Goal: Task Accomplishment & Management: Manage account settings

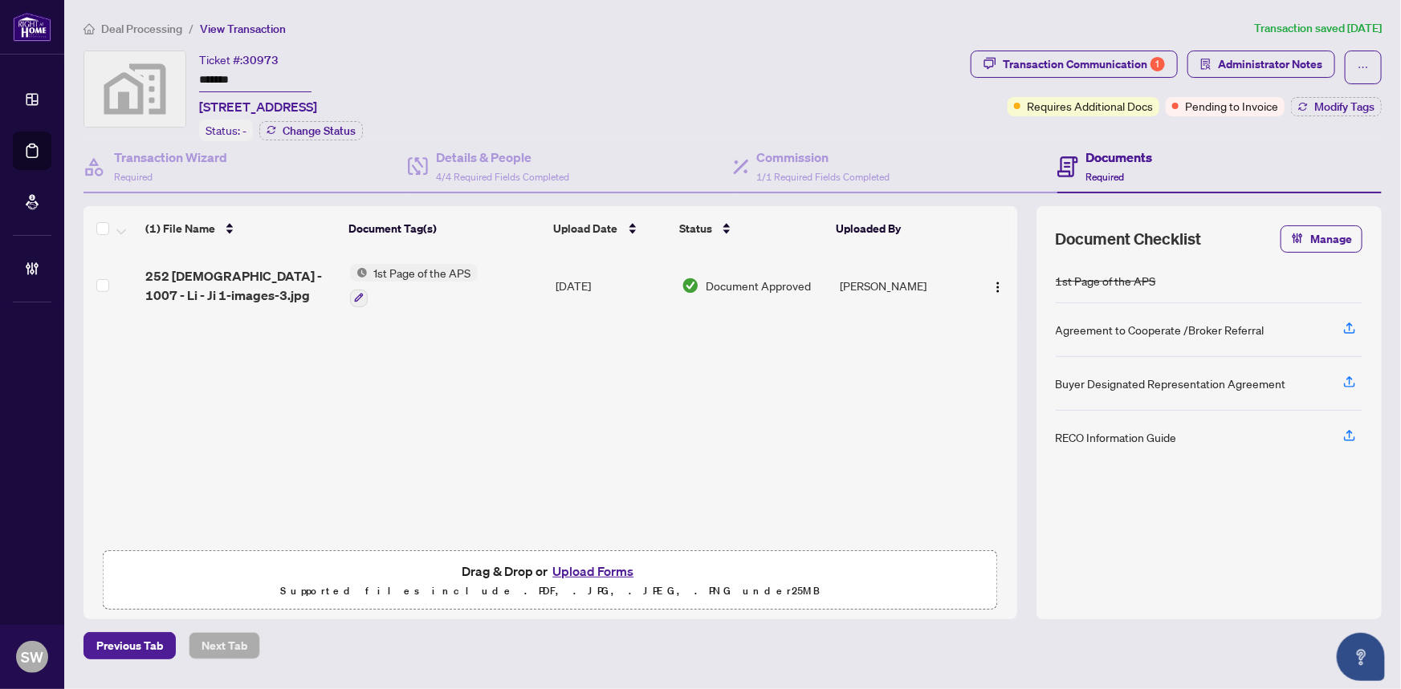
drag, startPoint x: 1330, startPoint y: 111, endPoint x: 1316, endPoint y: 128, distance: 22.3
click at [1316, 128] on div "Transaction Communication 1 Administrator Notes Requires Additional Docs Pendin…" at bounding box center [1175, 96] width 417 height 91
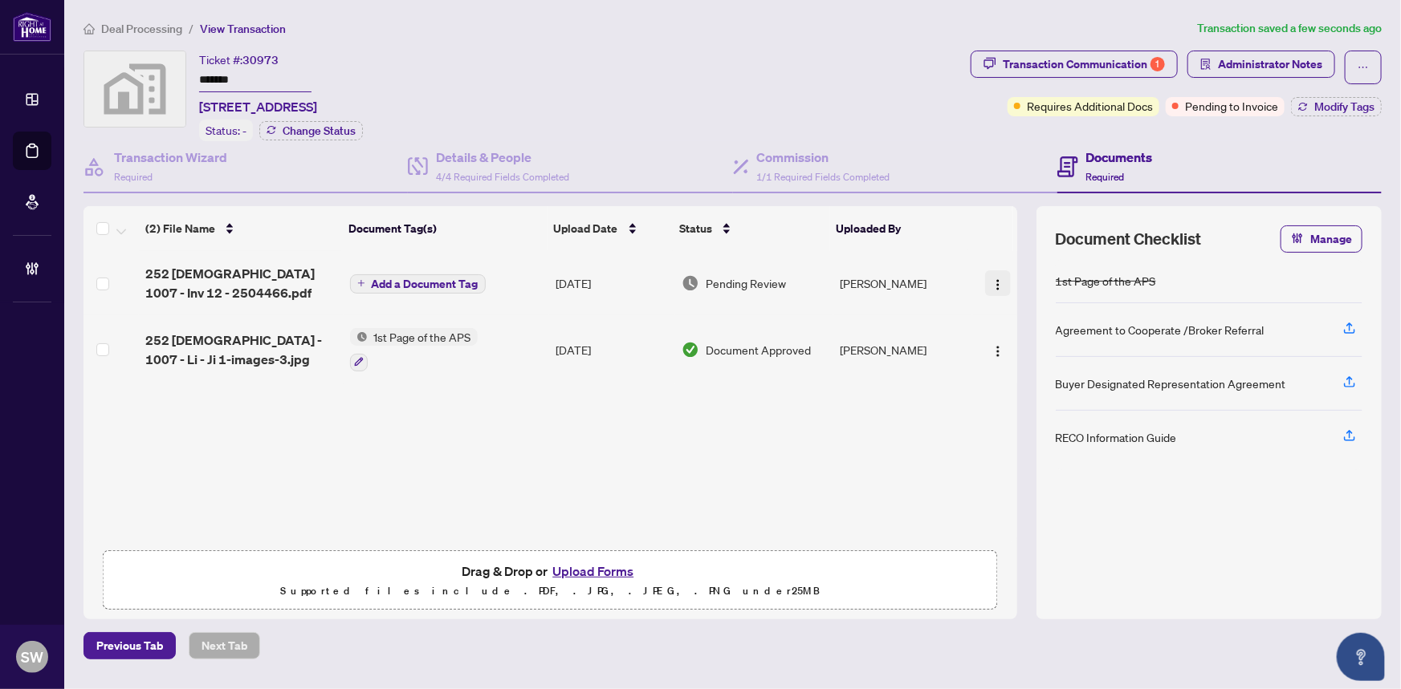
click at [991, 279] on img "button" at bounding box center [997, 285] width 13 height 13
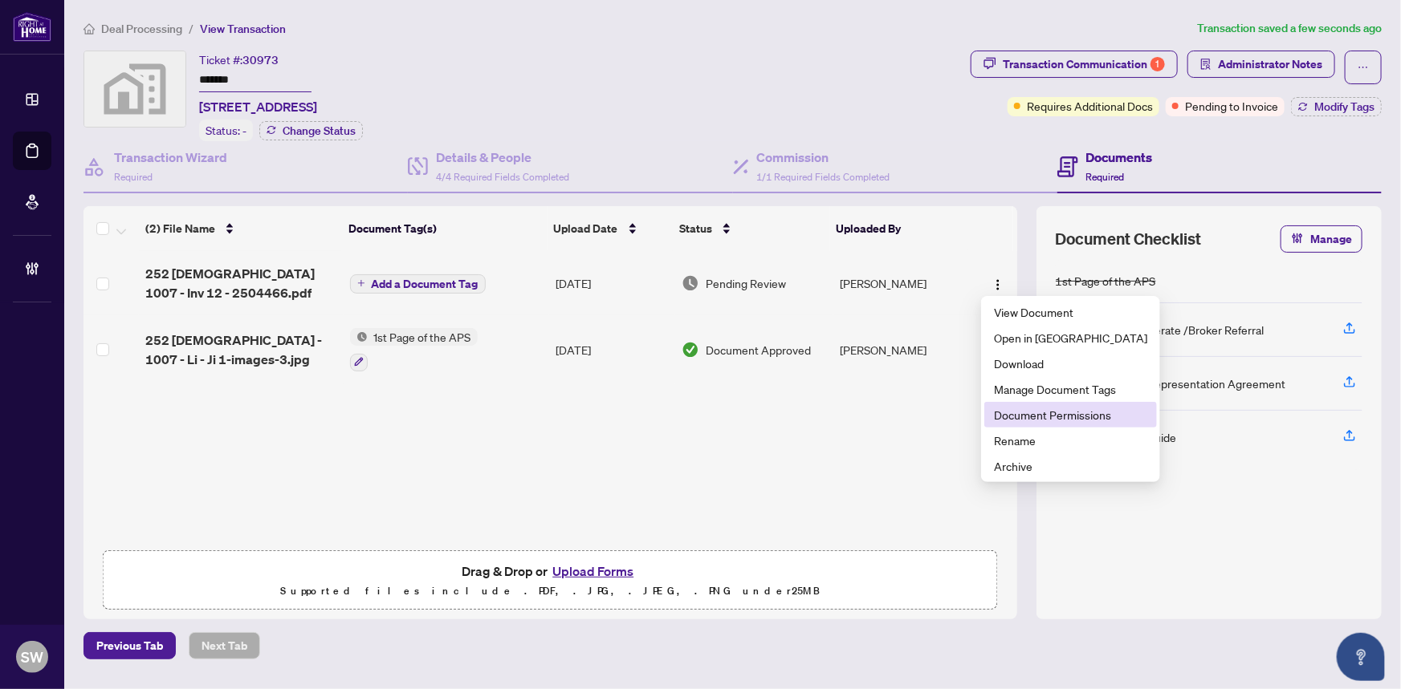
click at [1055, 417] on span "Document Permissions" at bounding box center [1070, 415] width 153 height 18
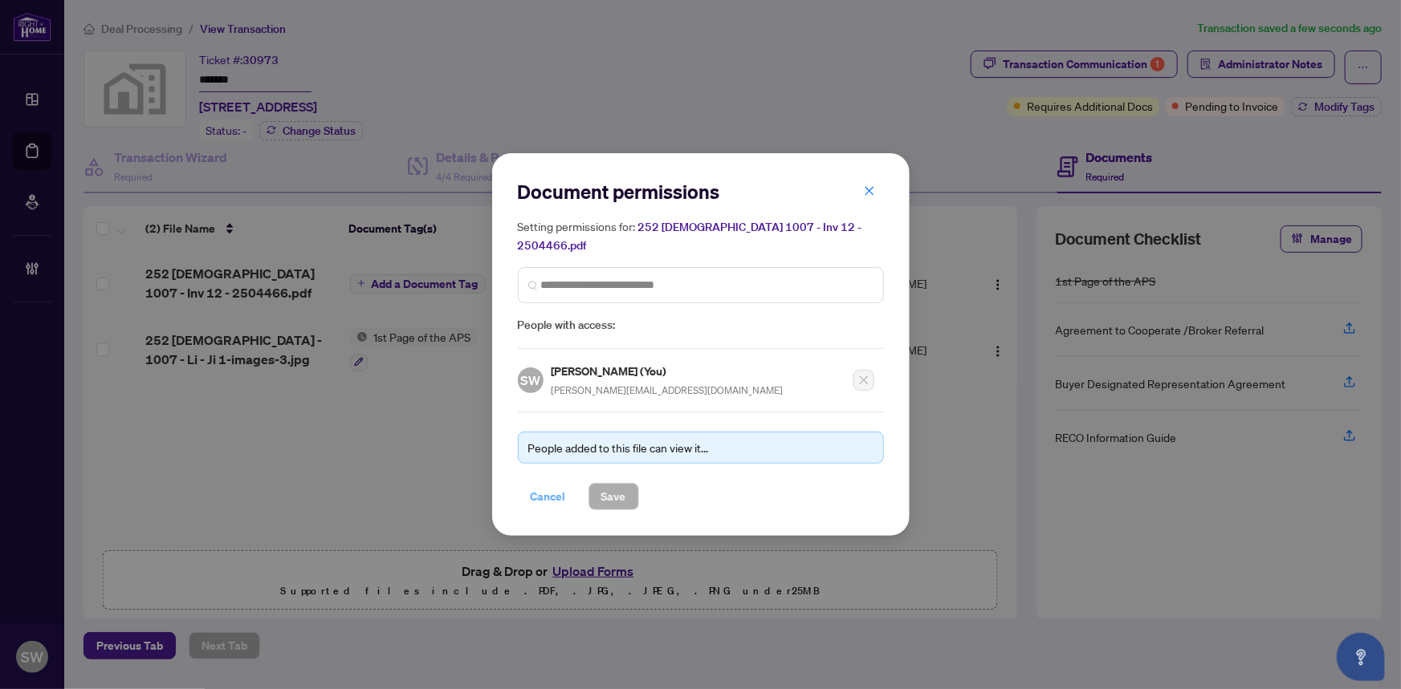
click at [554, 484] on span "Cancel" at bounding box center [548, 497] width 35 height 26
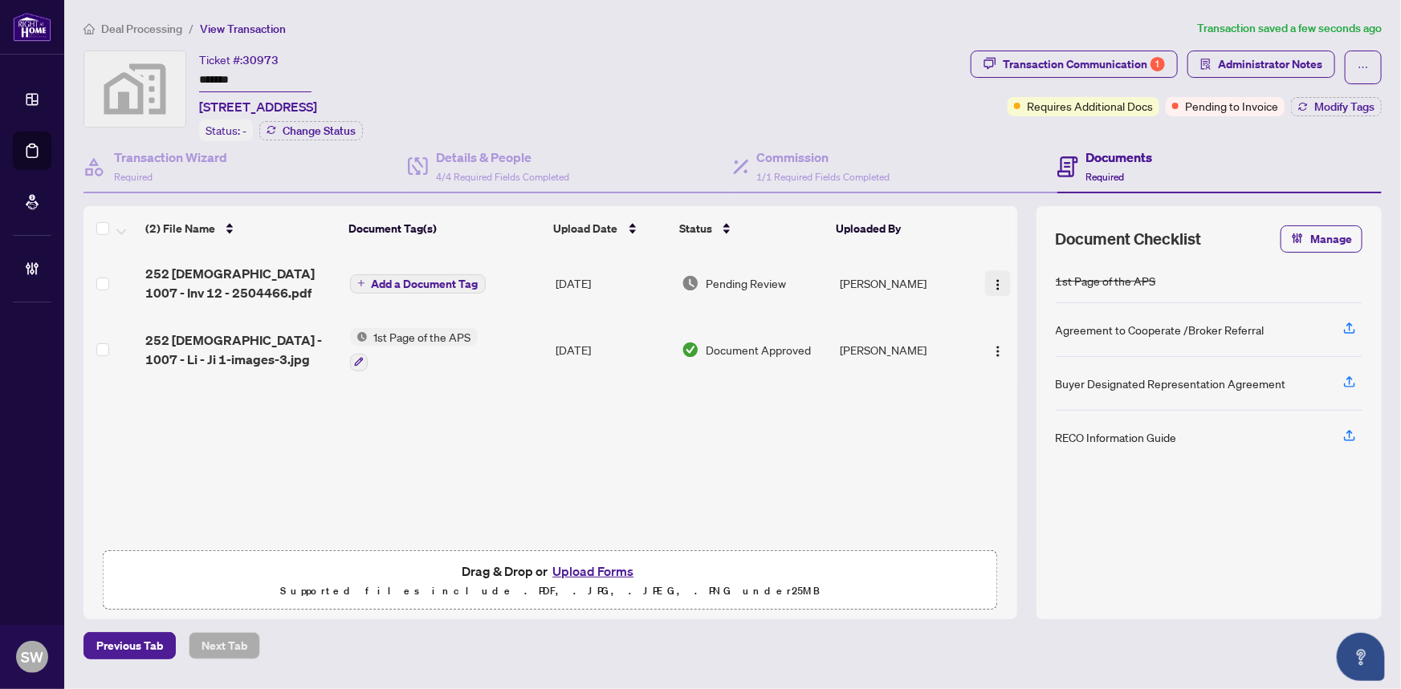
click at [995, 282] on img "button" at bounding box center [997, 285] width 13 height 13
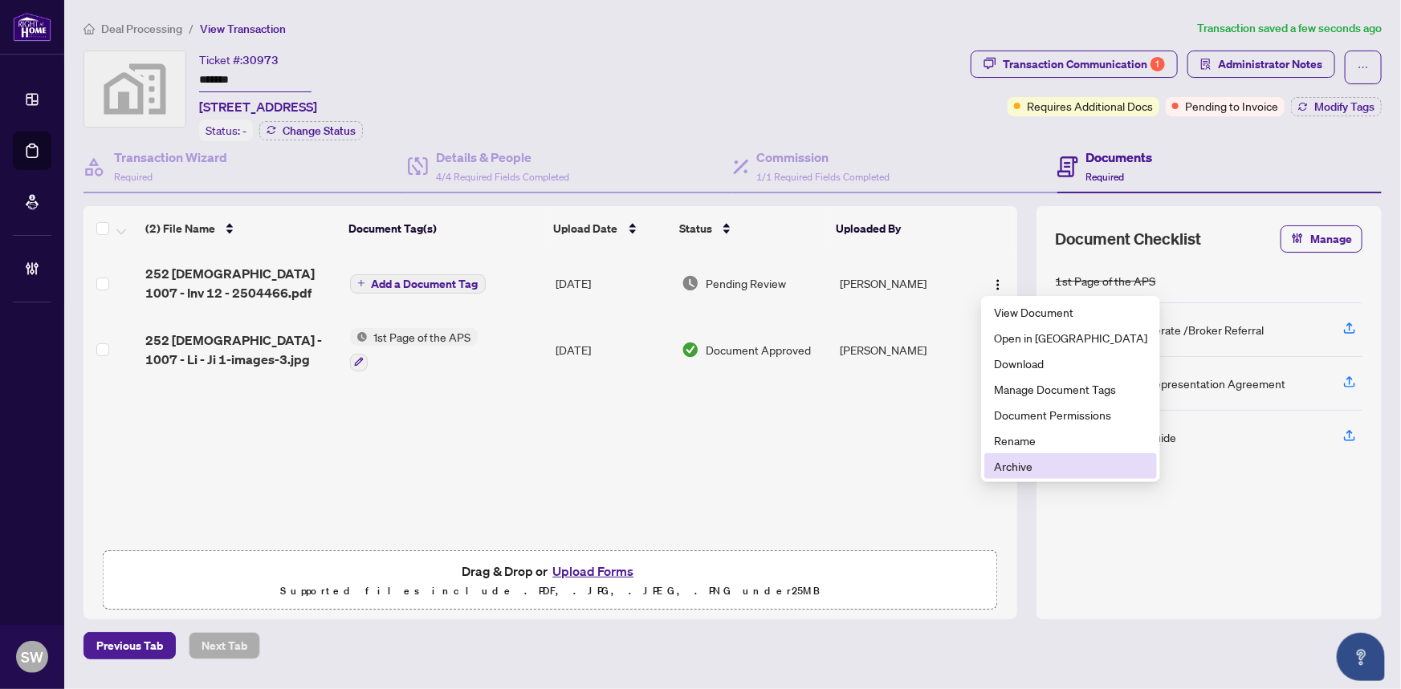
click at [1008, 462] on span "Archive" at bounding box center [1070, 466] width 153 height 18
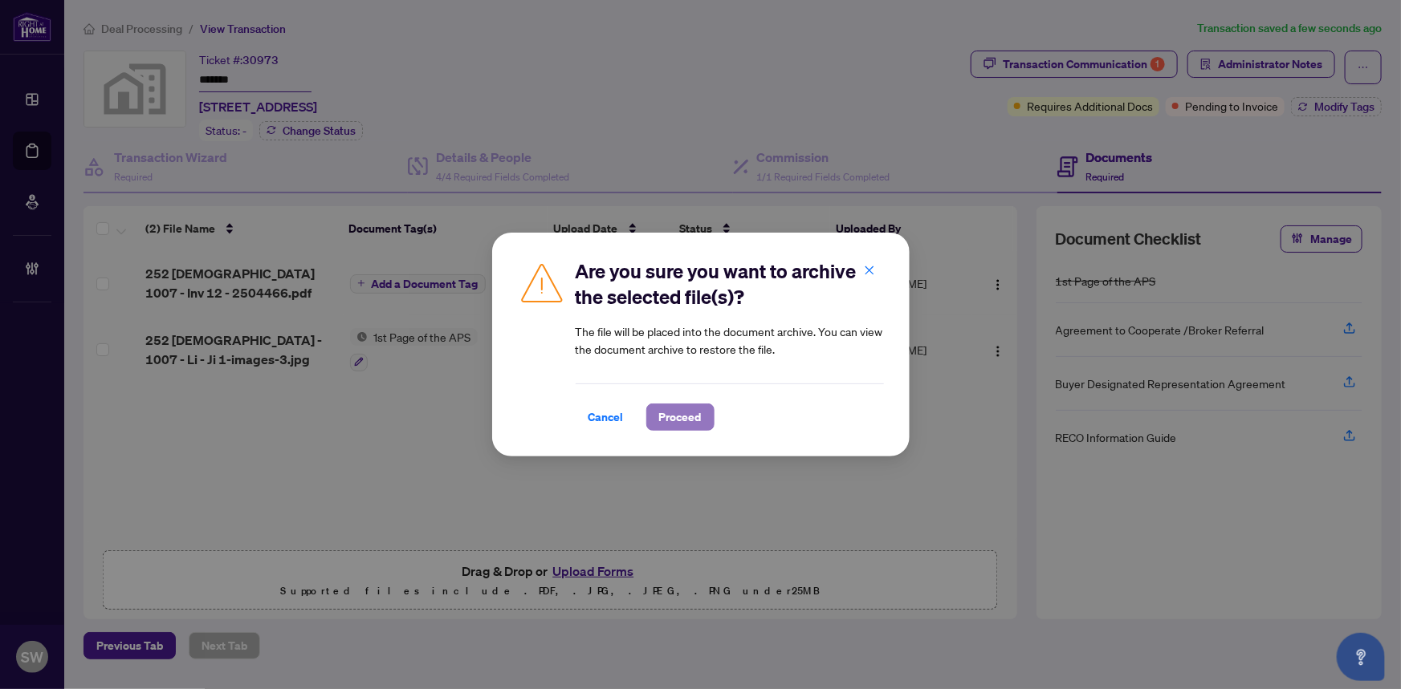
click at [679, 423] on span "Proceed" at bounding box center [680, 418] width 43 height 26
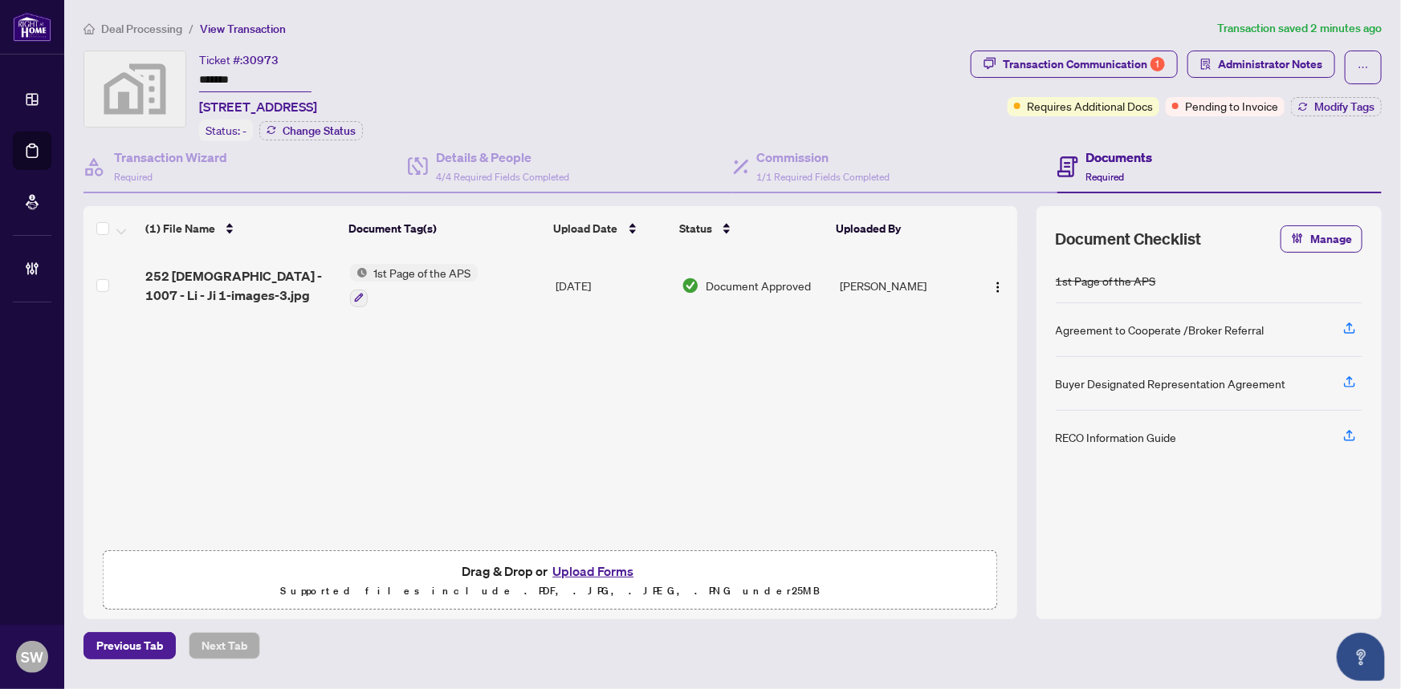
click at [1100, 29] on ol "Deal Processing / View Transaction" at bounding box center [646, 28] width 1127 height 18
click at [603, 55] on div "Ticket #: 30973 ******* [STREET_ADDRESS] Status: - Change Status" at bounding box center [523, 96] width 880 height 91
click at [835, 19] on ol "Deal Processing / View Transaction" at bounding box center [646, 28] width 1127 height 18
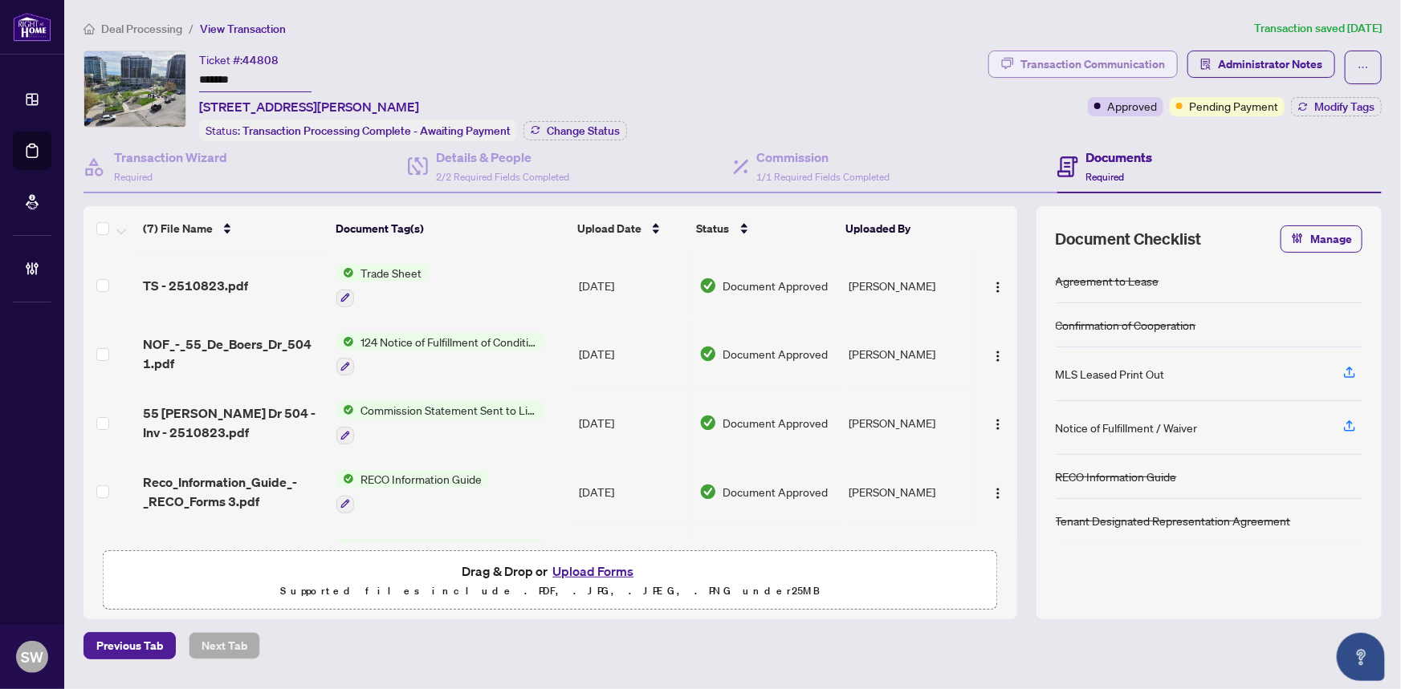
click at [1124, 67] on div "Transaction Communication" at bounding box center [1092, 64] width 144 height 26
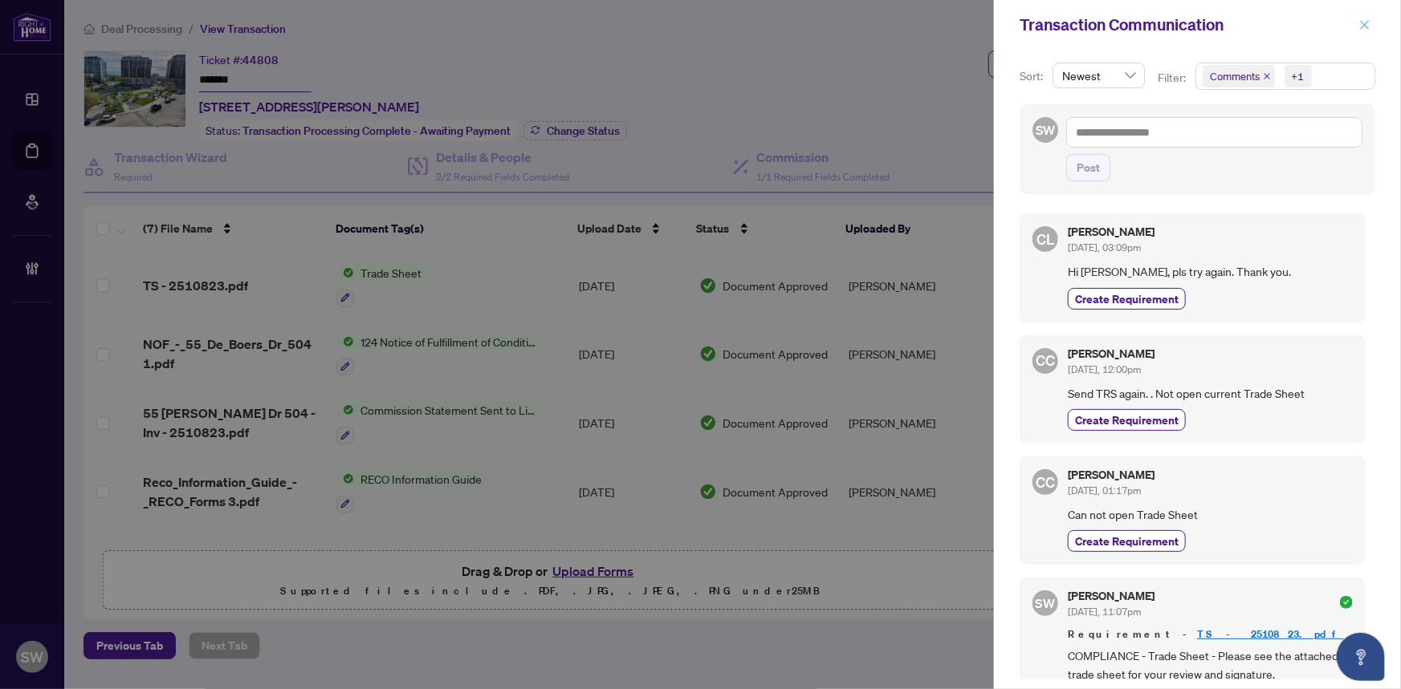
click at [1364, 22] on icon "close" at bounding box center [1364, 24] width 11 height 11
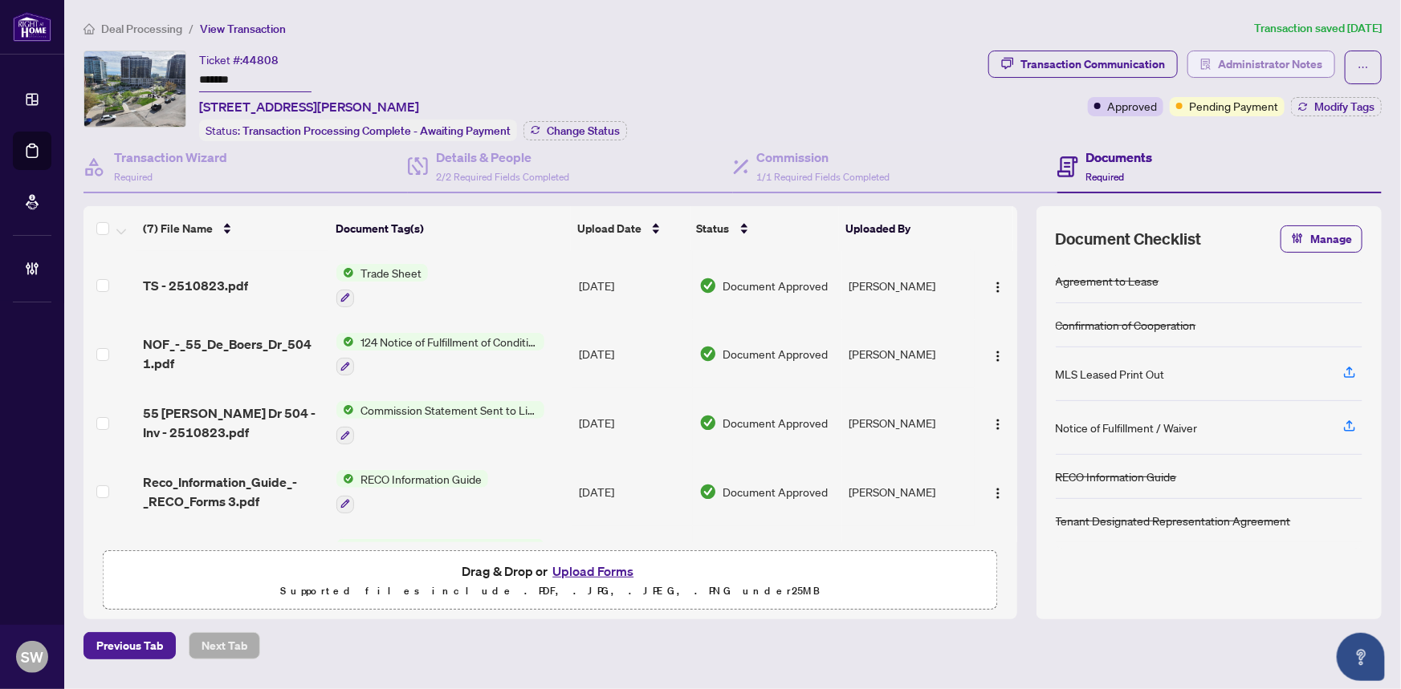
click at [1277, 71] on span "Administrator Notes" at bounding box center [1270, 64] width 104 height 26
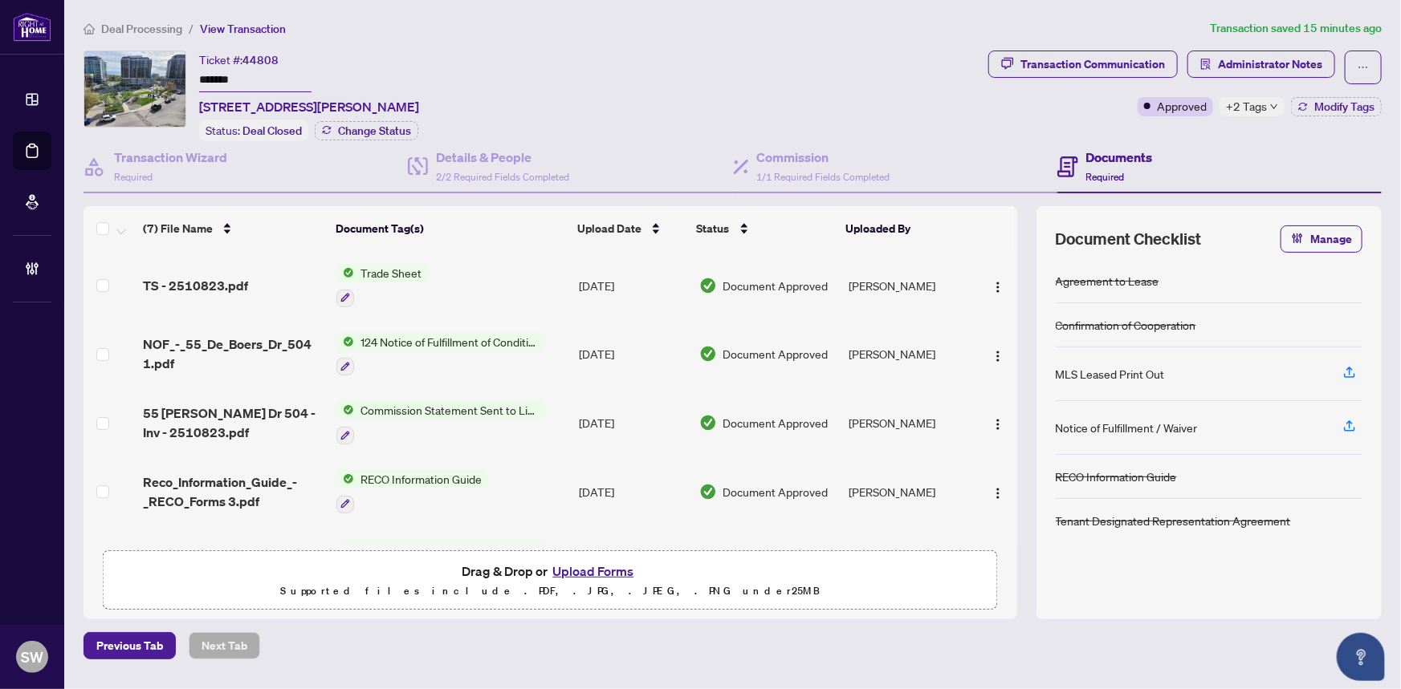
click at [220, 76] on input "*******" at bounding box center [255, 80] width 112 height 23
click at [994, 352] on img "button" at bounding box center [997, 356] width 13 height 13
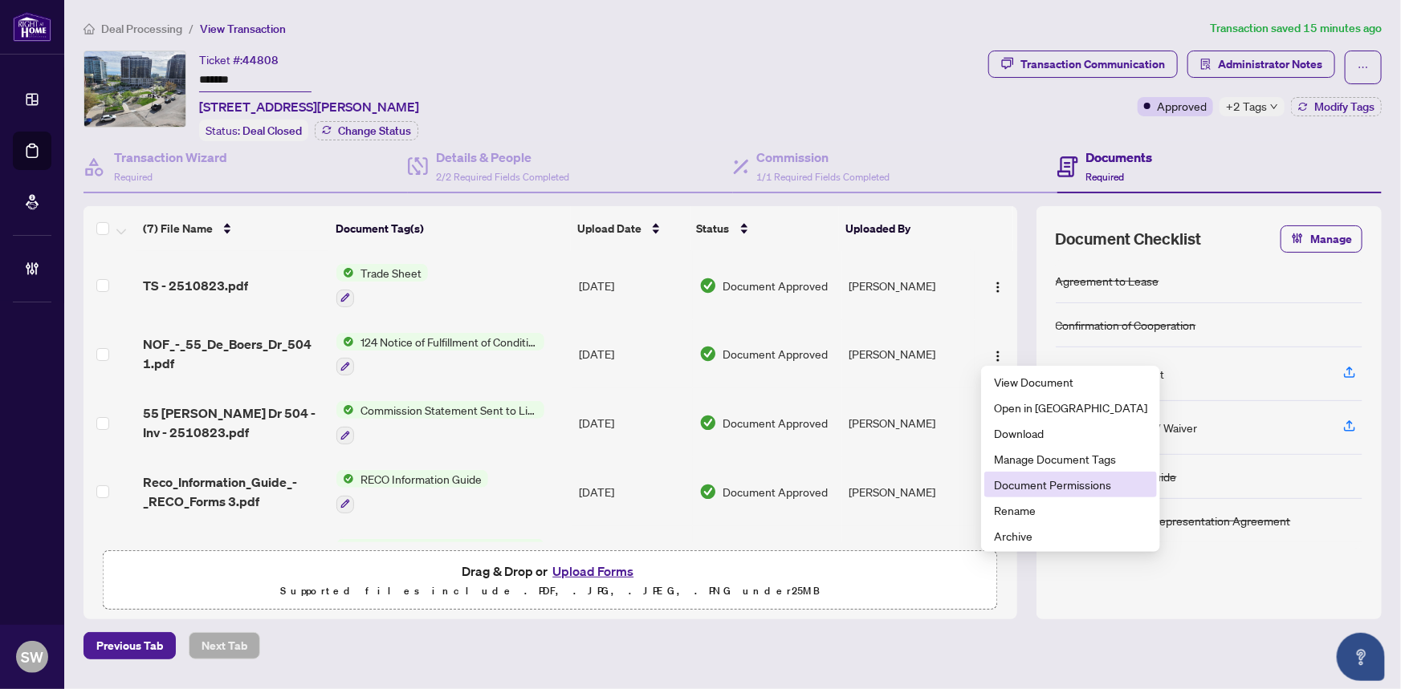
click at [1035, 480] on span "Document Permissions" at bounding box center [1070, 485] width 153 height 18
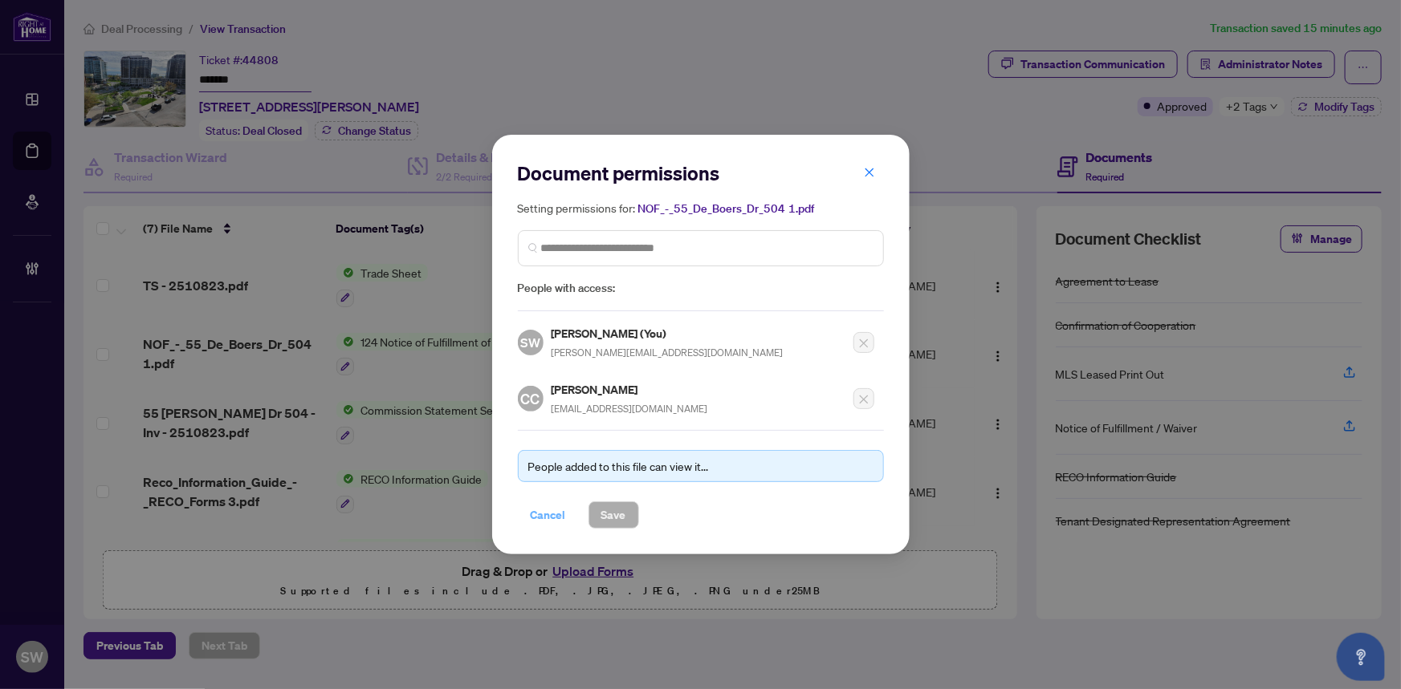
click at [560, 513] on span "Cancel" at bounding box center [548, 515] width 35 height 26
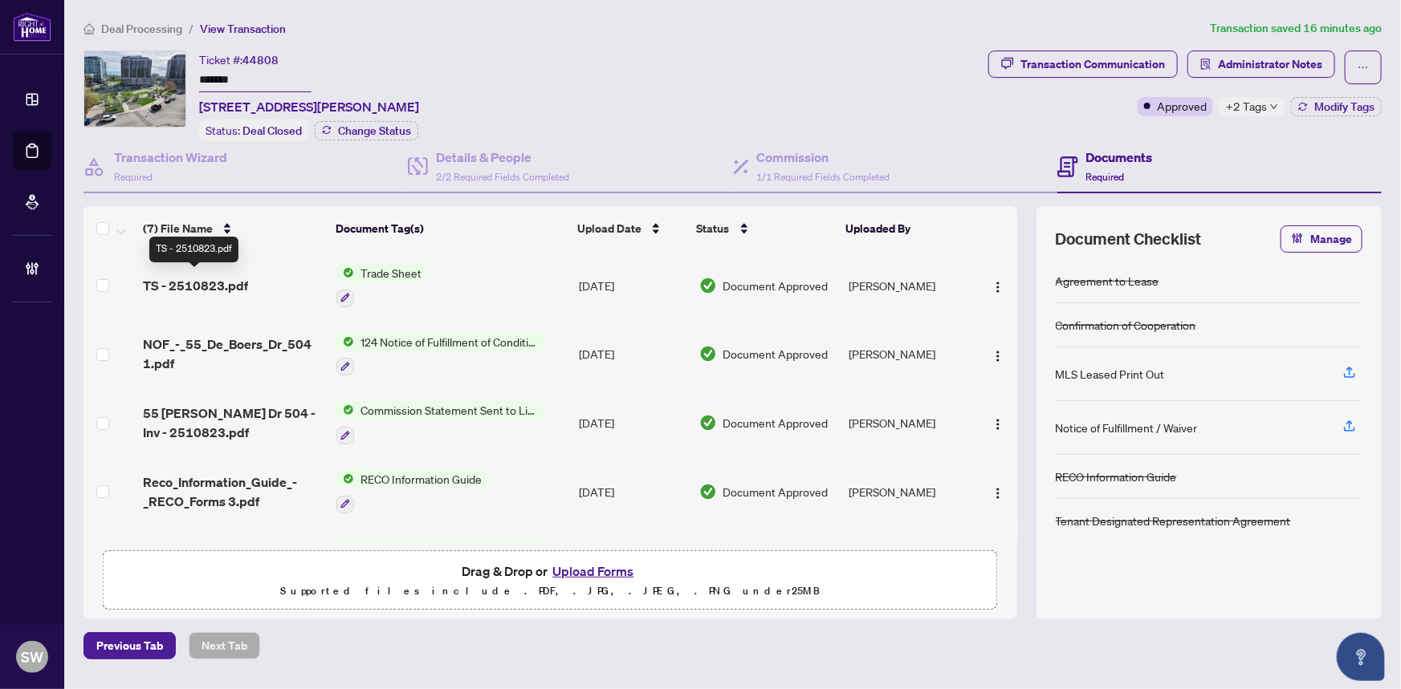
click at [202, 282] on span "TS - 2510823.pdf" at bounding box center [195, 285] width 105 height 19
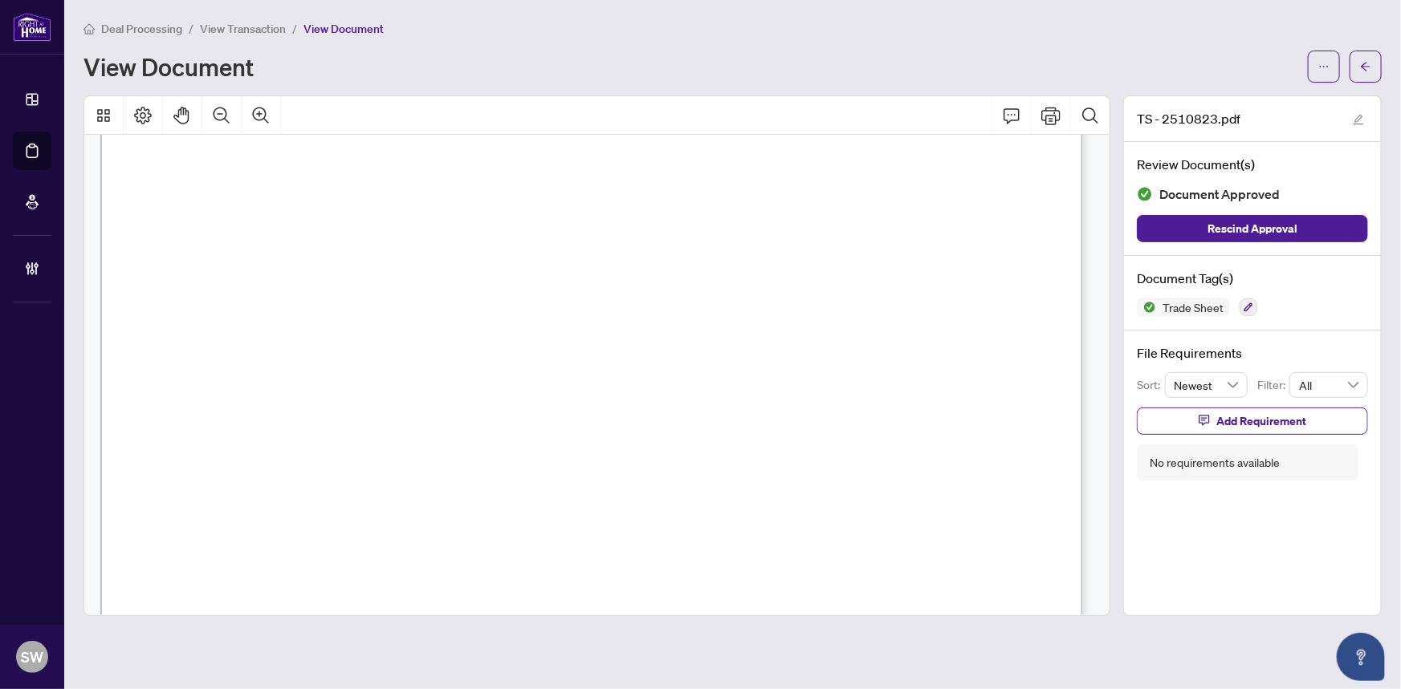
scroll to position [437, 0]
click at [1327, 63] on icon "ellipsis" at bounding box center [1323, 66] width 11 height 11
click at [1085, 58] on div "View Document" at bounding box center [690, 67] width 1214 height 26
click at [1248, 309] on icon "button" at bounding box center [1248, 308] width 10 height 10
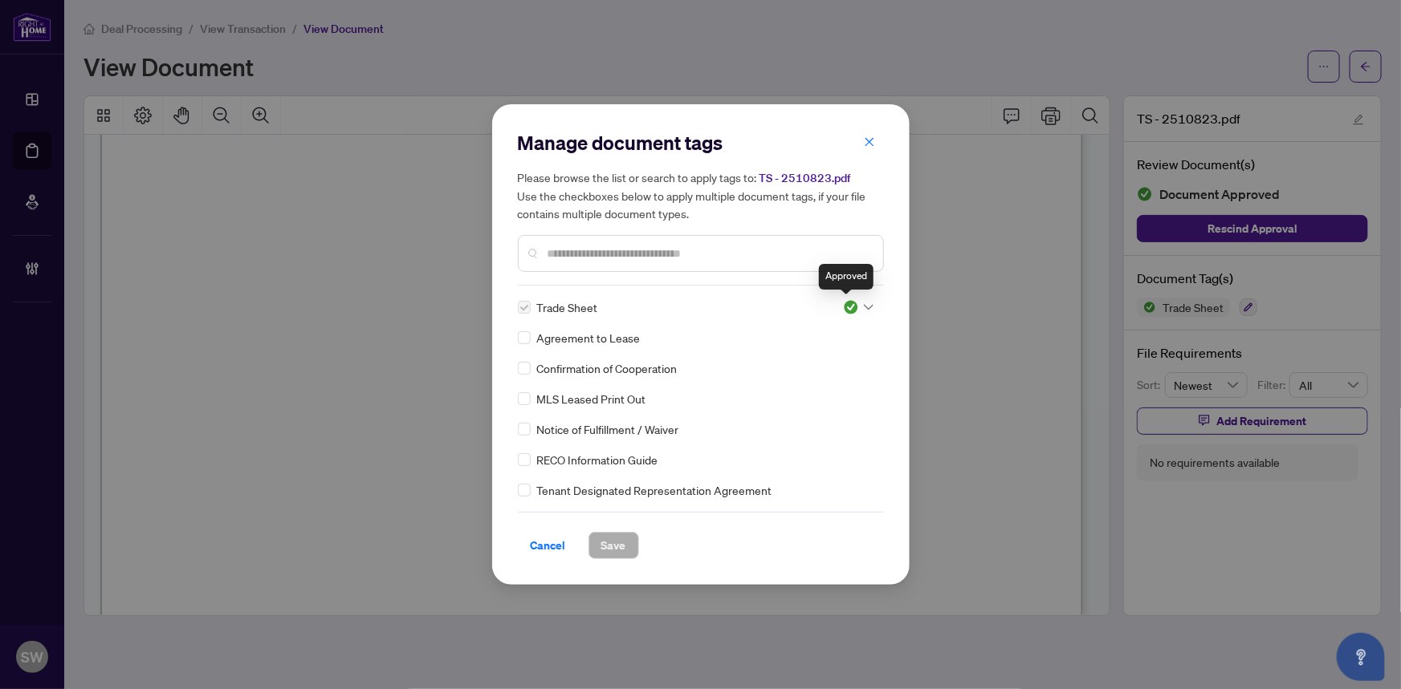
click at [849, 305] on img at bounding box center [851, 307] width 16 height 16
click at [844, 306] on img at bounding box center [851, 307] width 16 height 16
click at [848, 306] on img at bounding box center [851, 307] width 16 height 16
click at [823, 340] on div "Pending Review" at bounding box center [805, 335] width 103 height 18
click at [583, 248] on input "text" at bounding box center [708, 254] width 323 height 18
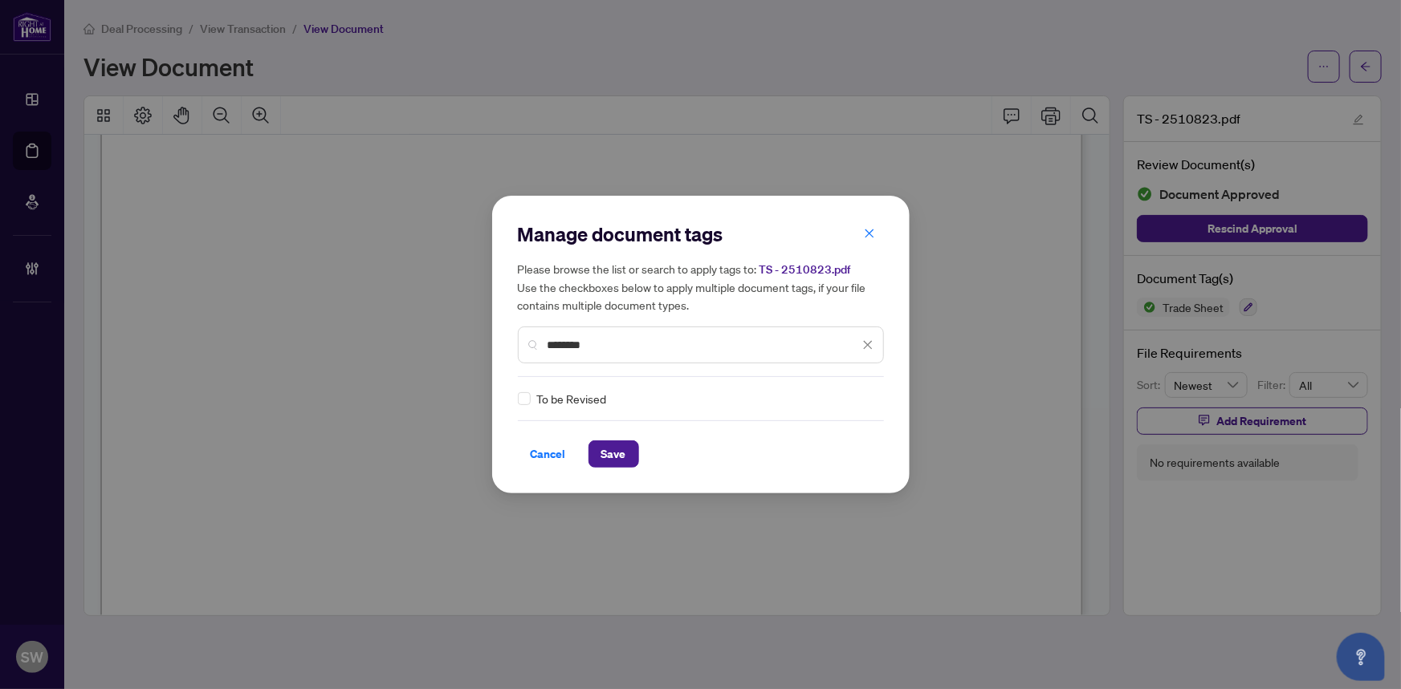
type input "********"
click at [612, 454] on span "Save" at bounding box center [613, 454] width 25 height 26
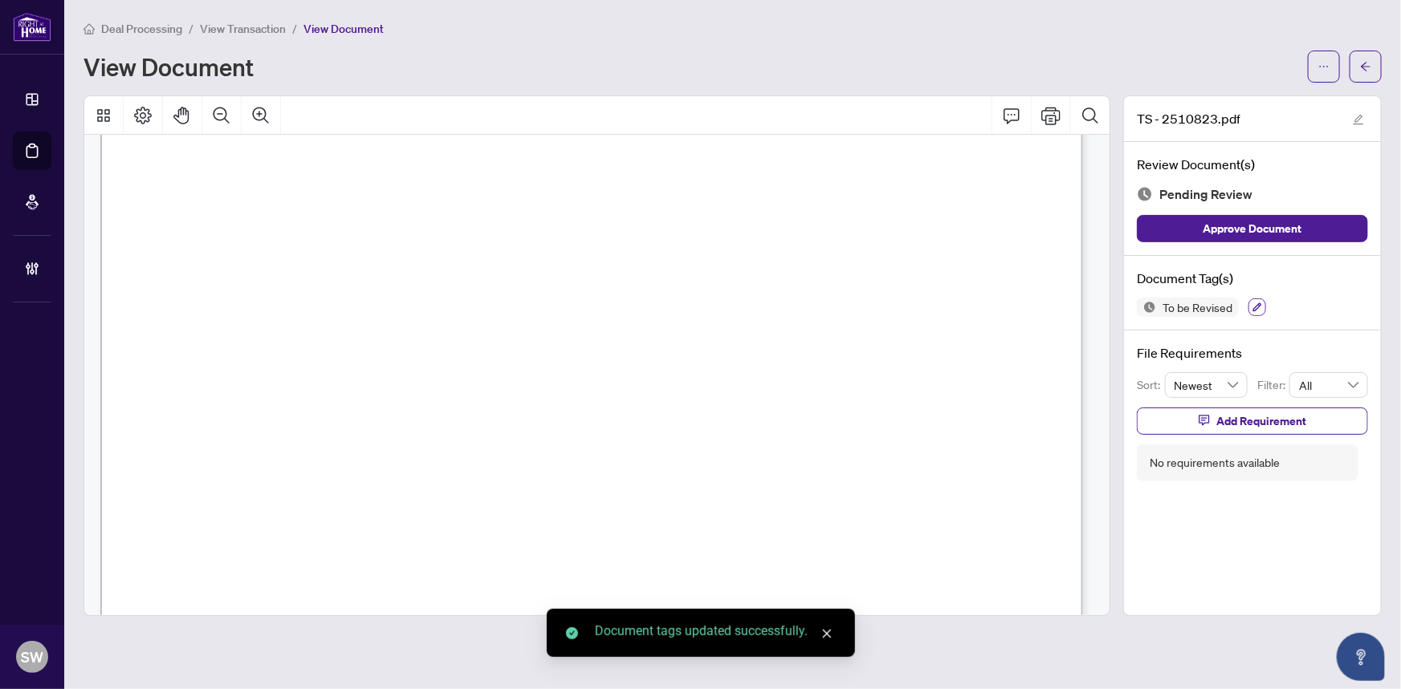
click at [1259, 303] on icon "button" at bounding box center [1257, 307] width 9 height 9
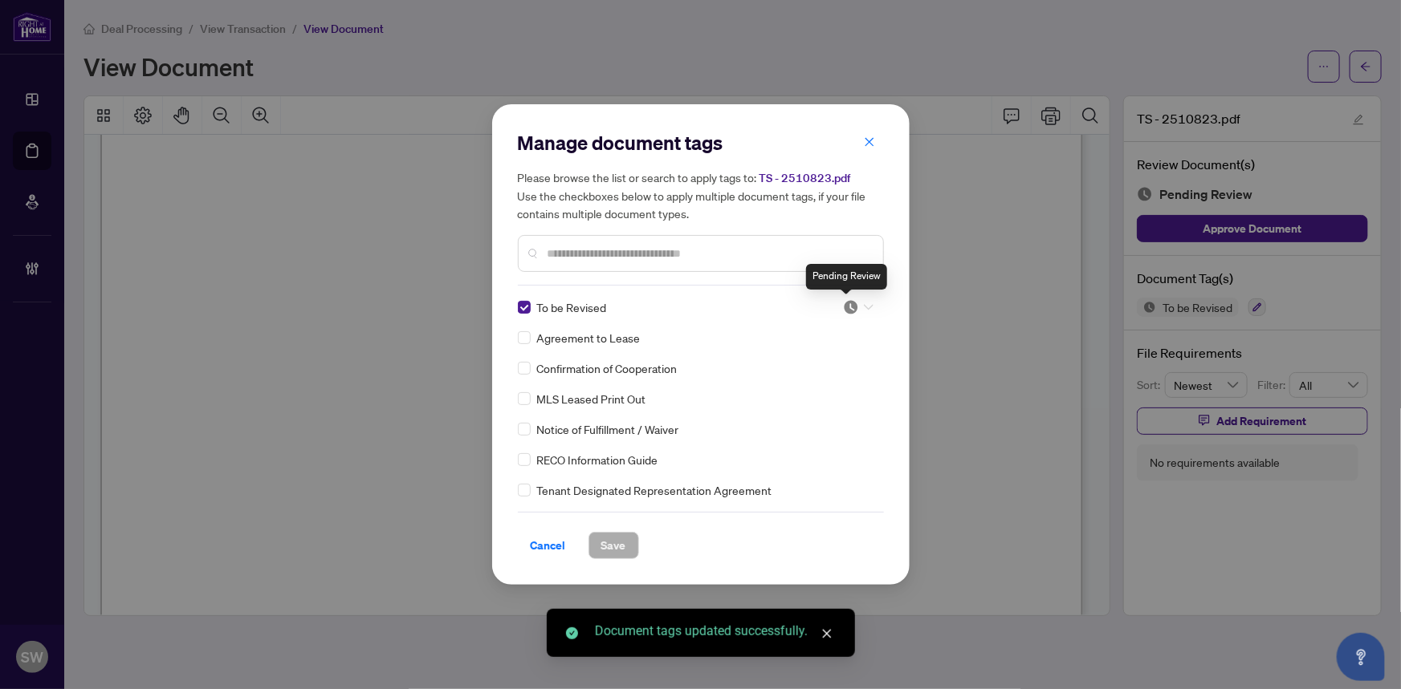
click at [851, 305] on img at bounding box center [851, 307] width 16 height 16
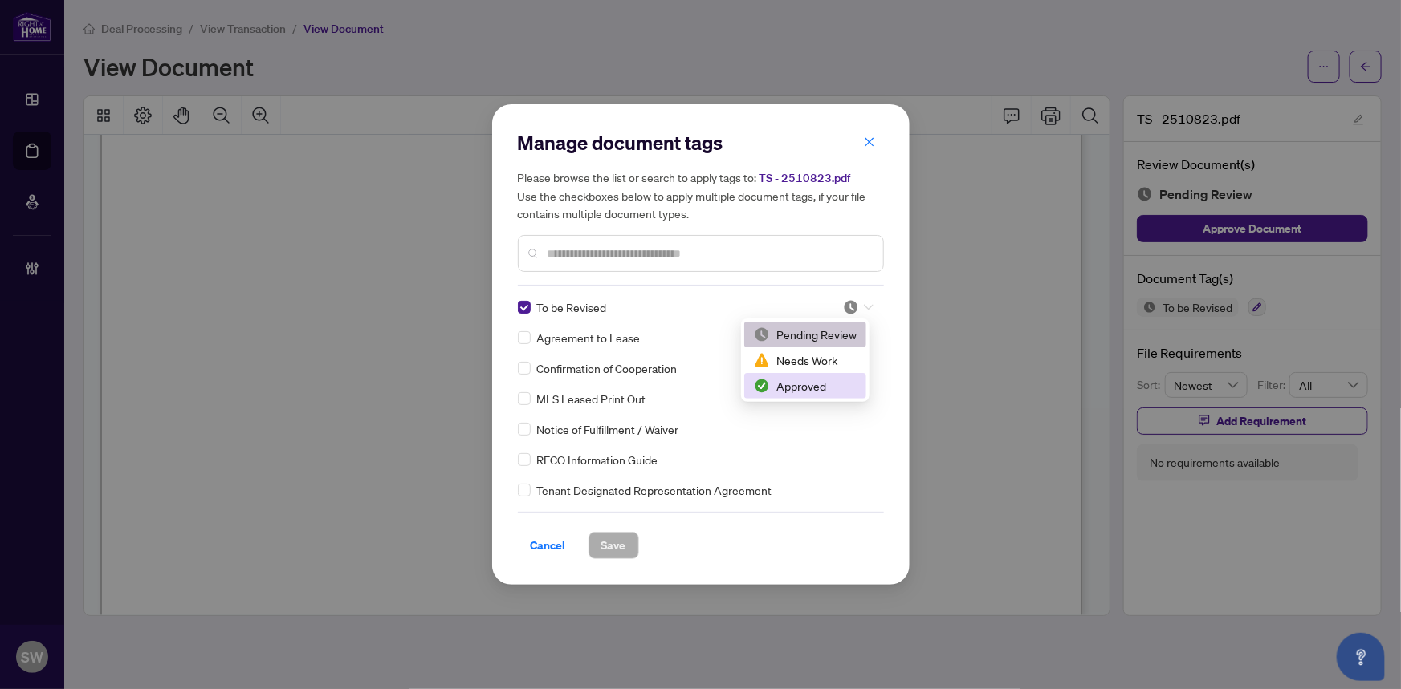
click at [818, 382] on div "Approved" at bounding box center [805, 386] width 103 height 18
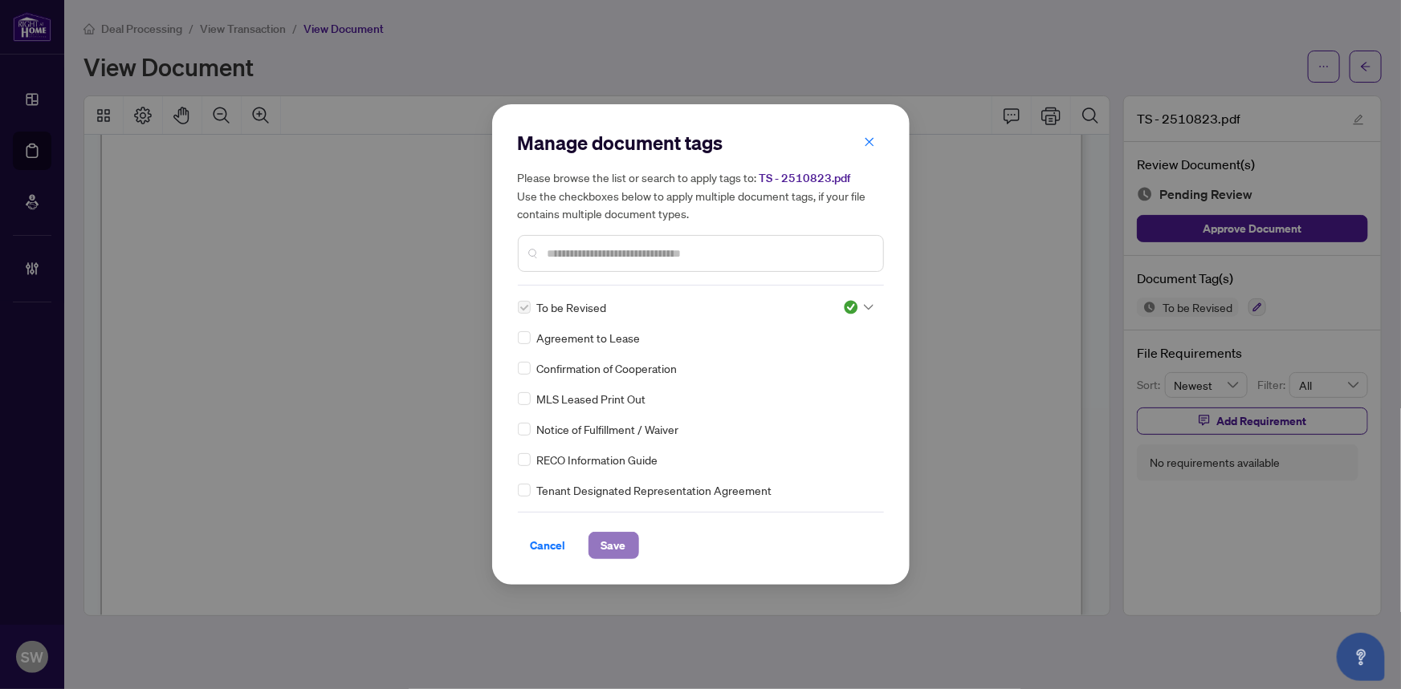
click at [616, 548] on span "Save" at bounding box center [613, 546] width 25 height 26
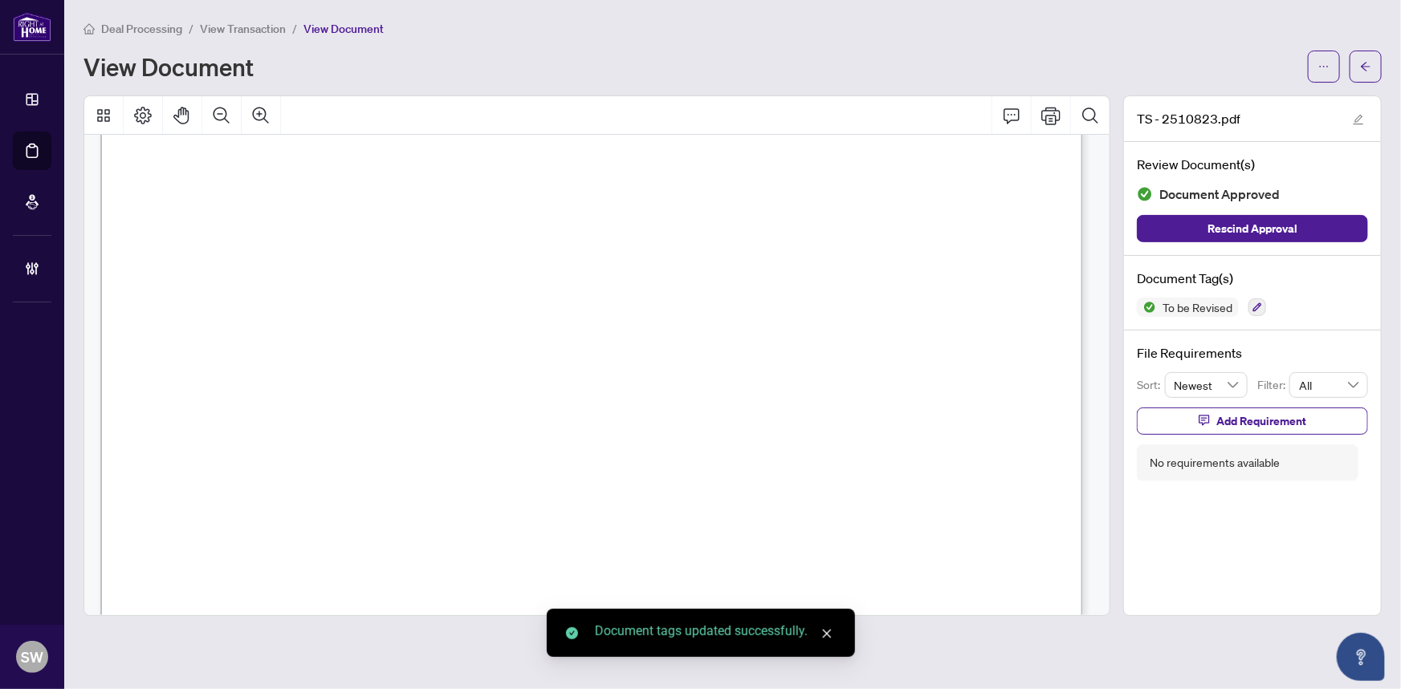
click at [1321, 70] on icon "ellipsis" at bounding box center [1323, 66] width 11 height 11
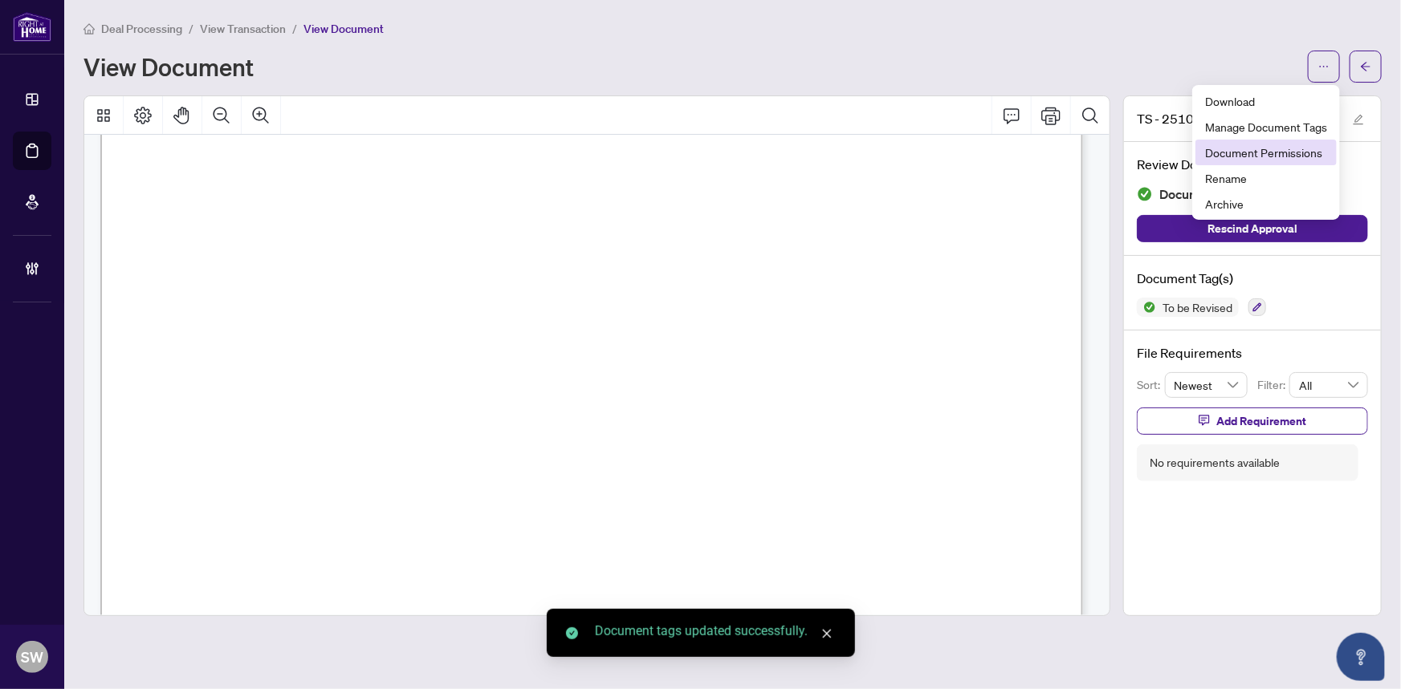
click at [1308, 153] on span "Document Permissions" at bounding box center [1266, 153] width 122 height 18
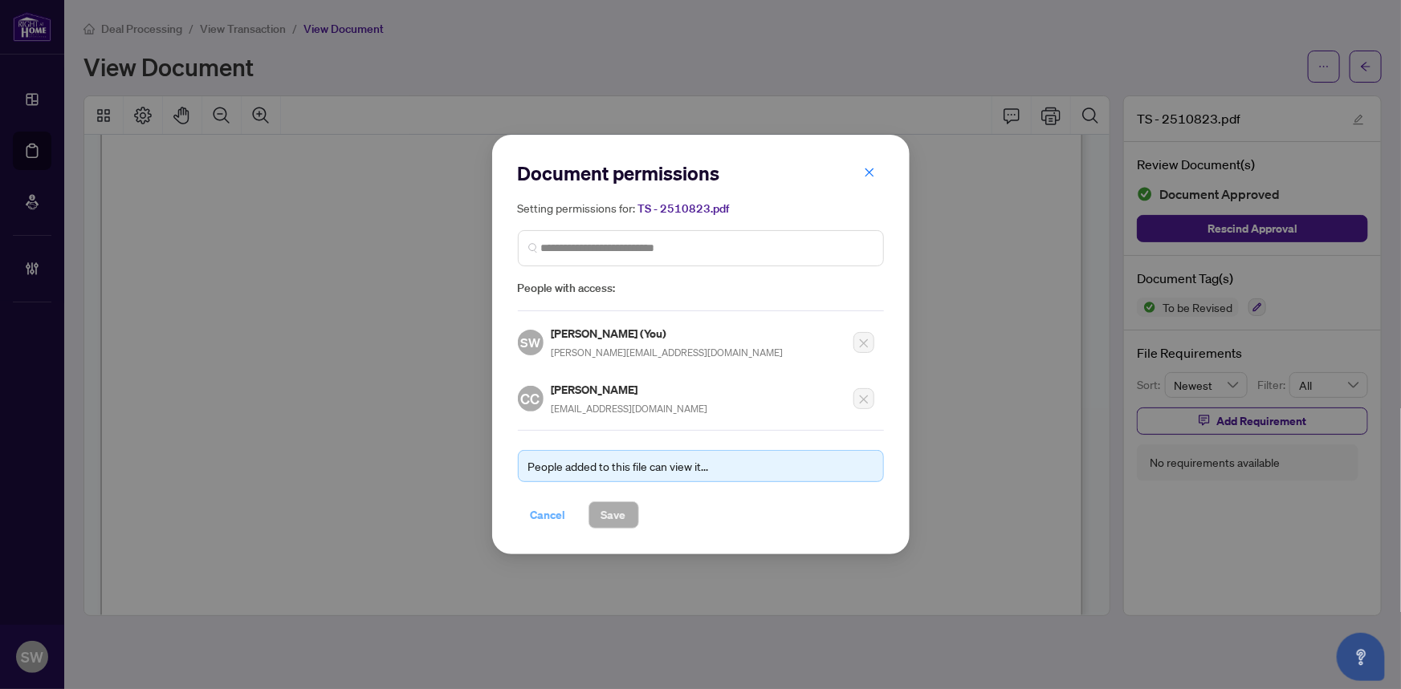
click at [555, 509] on span "Cancel" at bounding box center [548, 515] width 35 height 26
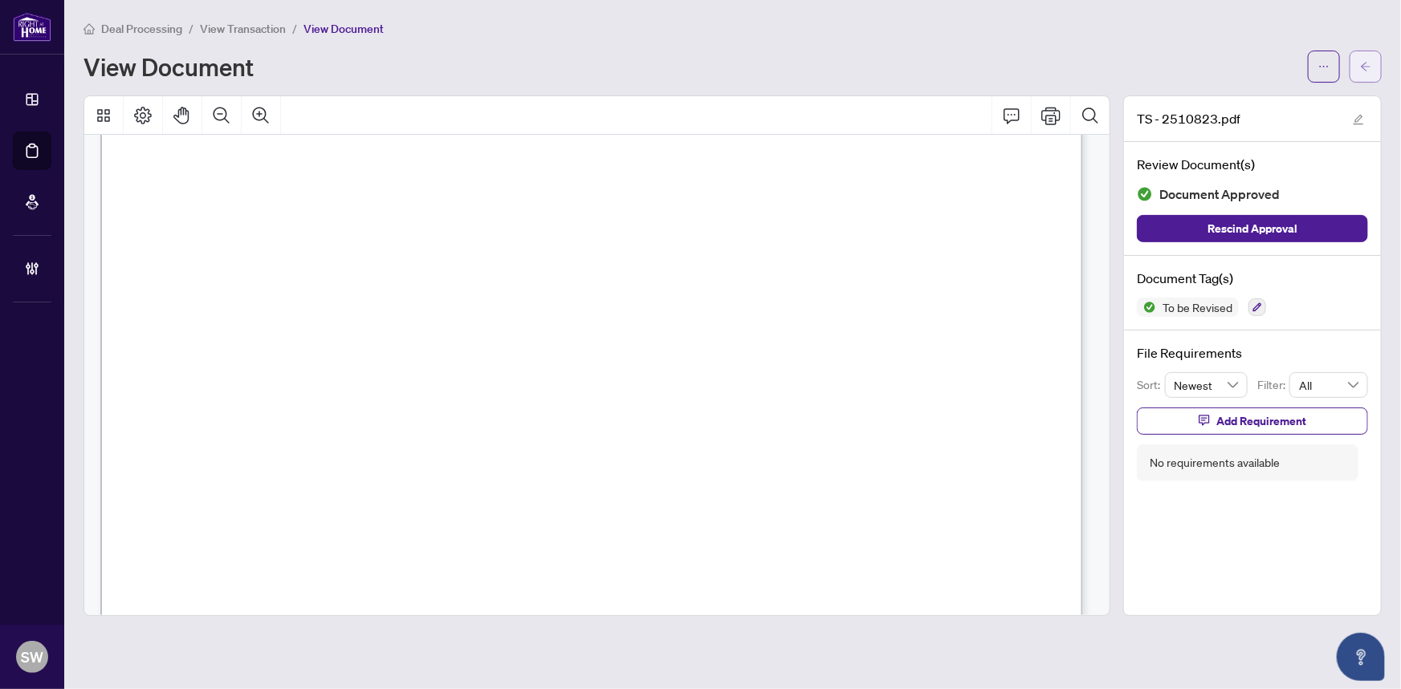
click at [1365, 72] on span "button" at bounding box center [1365, 67] width 11 height 26
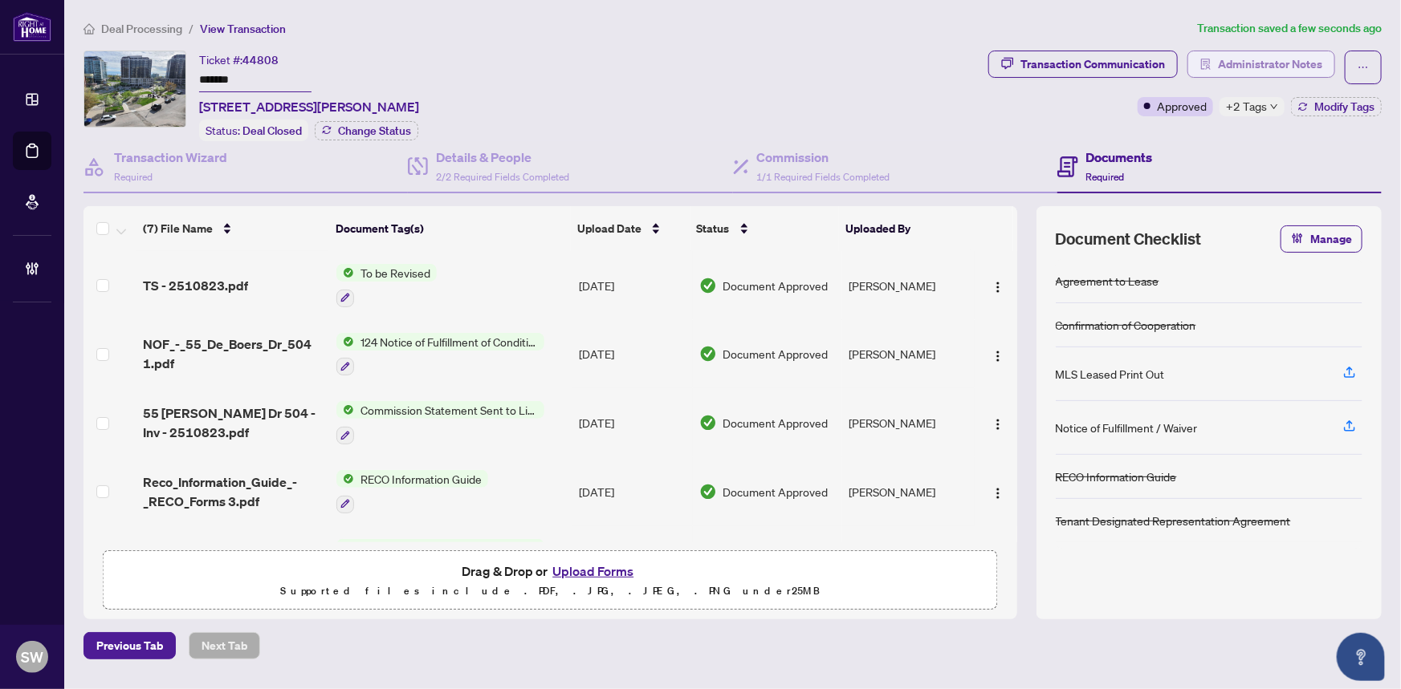
click at [1265, 64] on span "Administrator Notes" at bounding box center [1270, 64] width 104 height 26
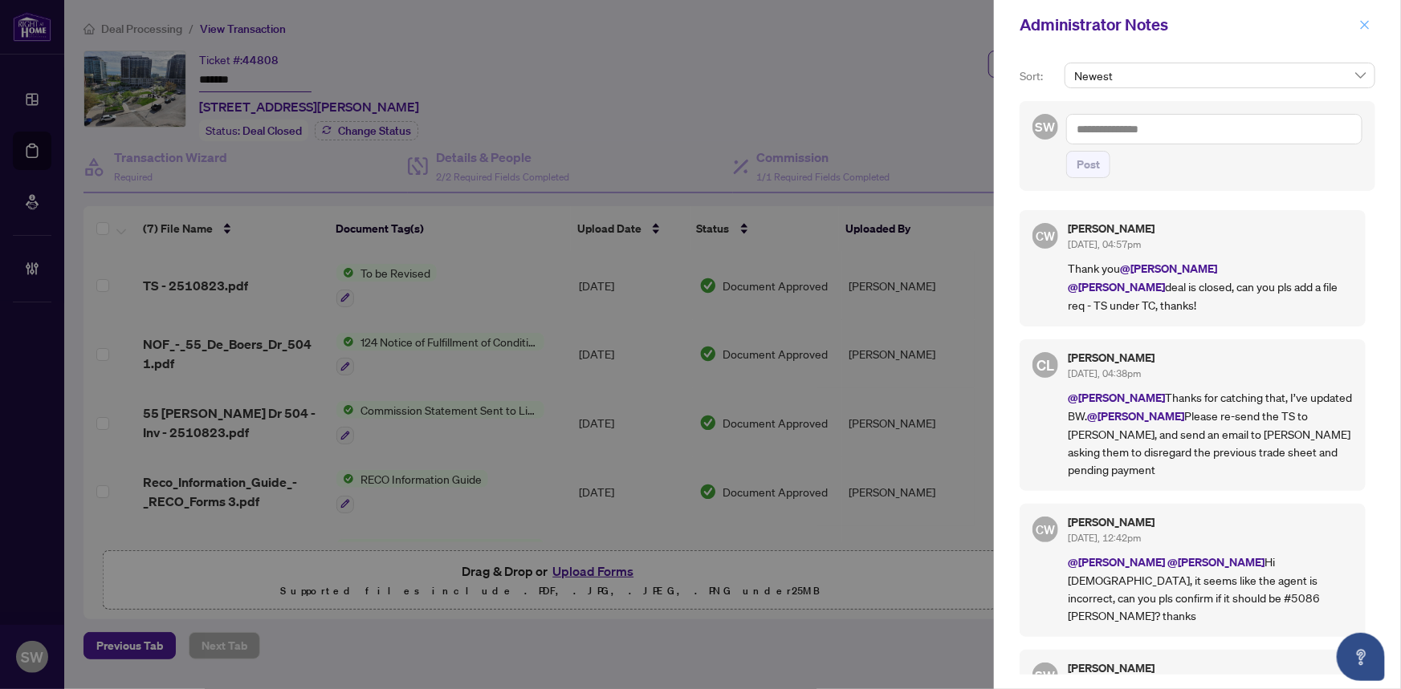
click at [1364, 26] on icon "close" at bounding box center [1364, 24] width 9 height 9
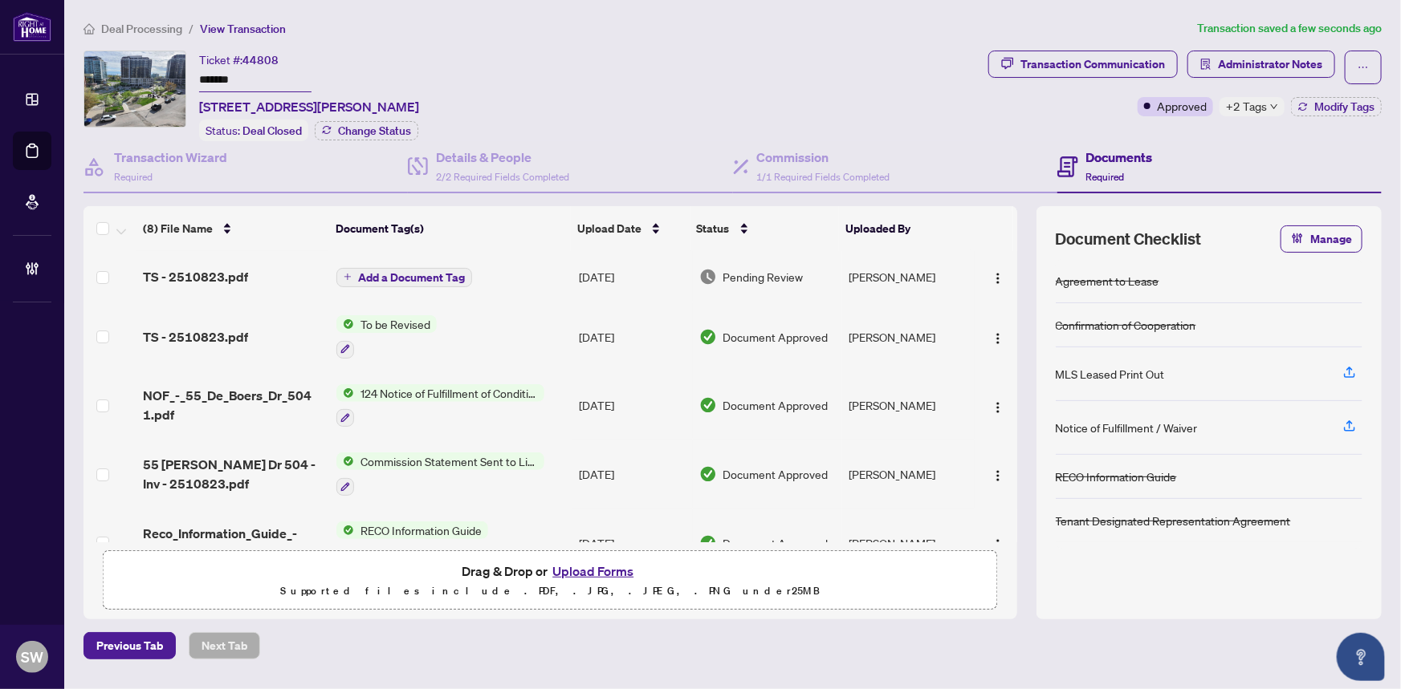
click at [449, 274] on span "Add a Document Tag" at bounding box center [411, 277] width 107 height 11
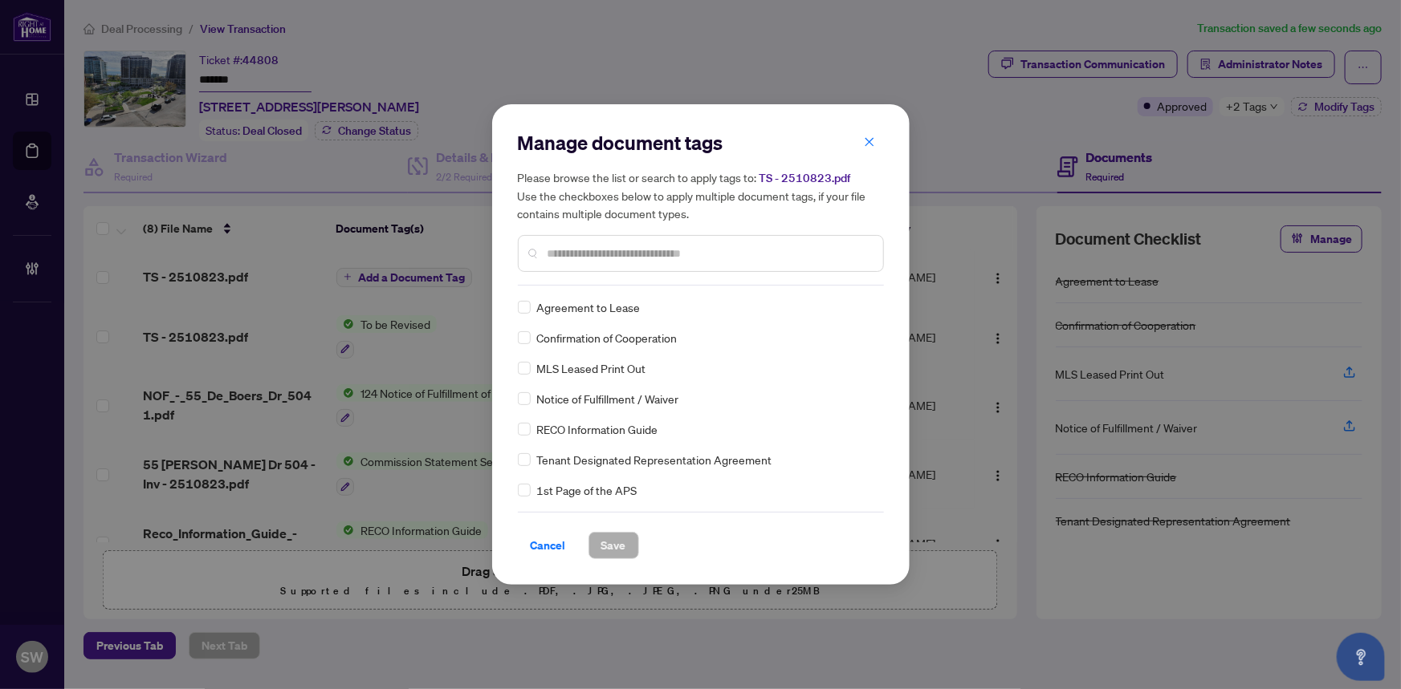
click at [596, 279] on div "Manage document tags Please browse the list or search to apply tags to: TS - 25…" at bounding box center [701, 208] width 366 height 156
click at [594, 256] on input "text" at bounding box center [708, 254] width 323 height 18
type input "*****"
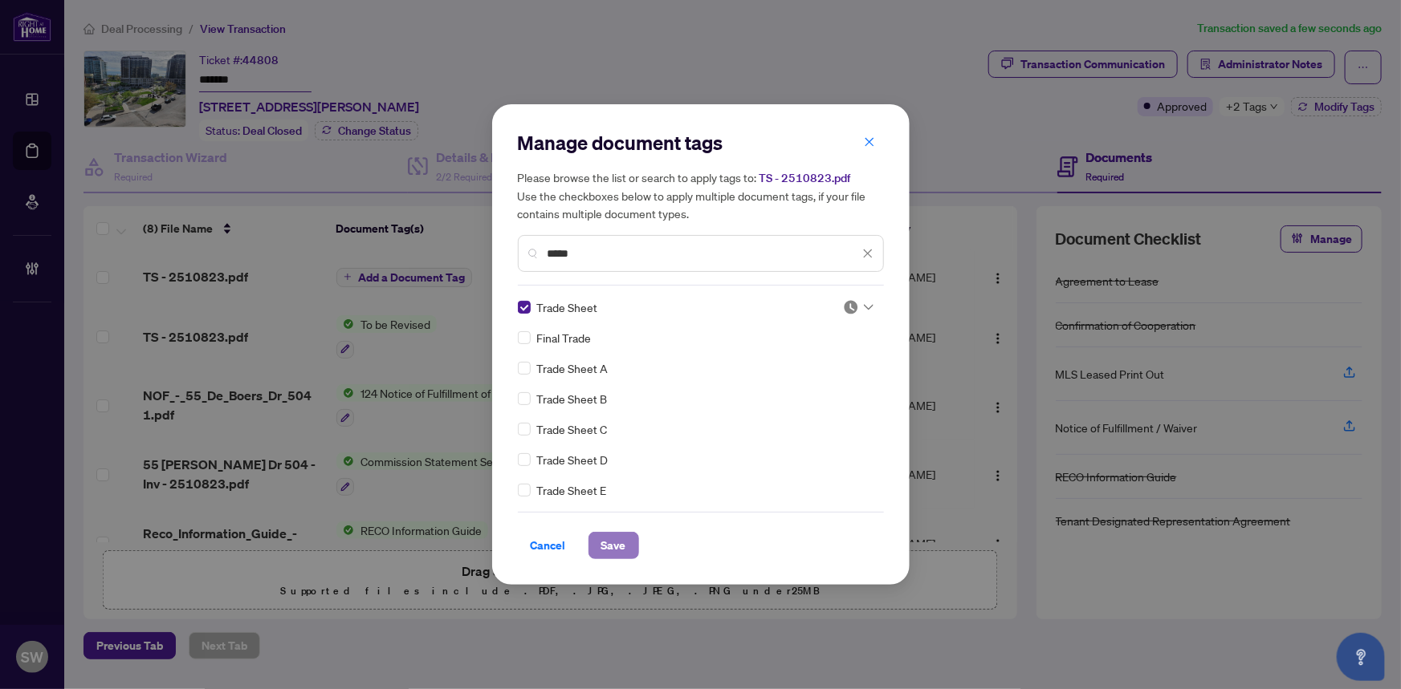
click at [611, 540] on span "Save" at bounding box center [613, 546] width 25 height 26
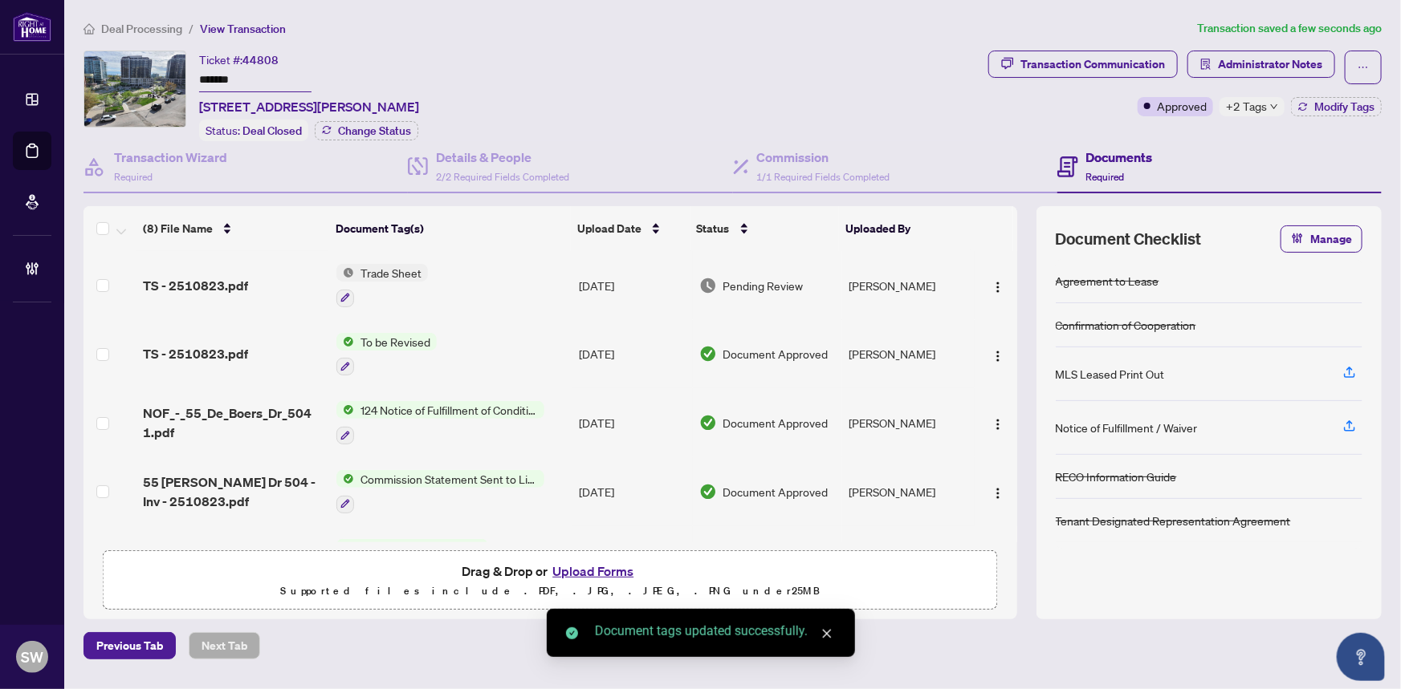
click at [283, 276] on div "TS - 2510823.pdf" at bounding box center [233, 285] width 181 height 19
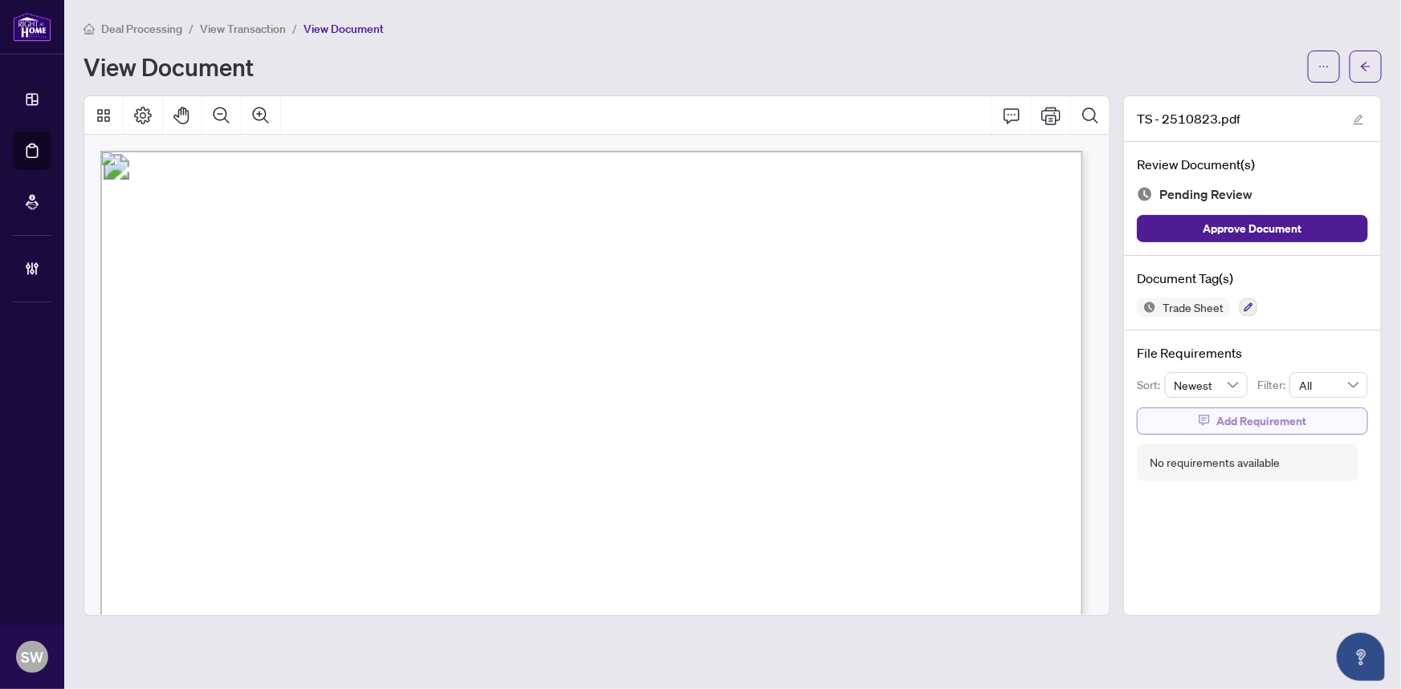
click at [1278, 423] on span "Add Requirement" at bounding box center [1261, 422] width 90 height 26
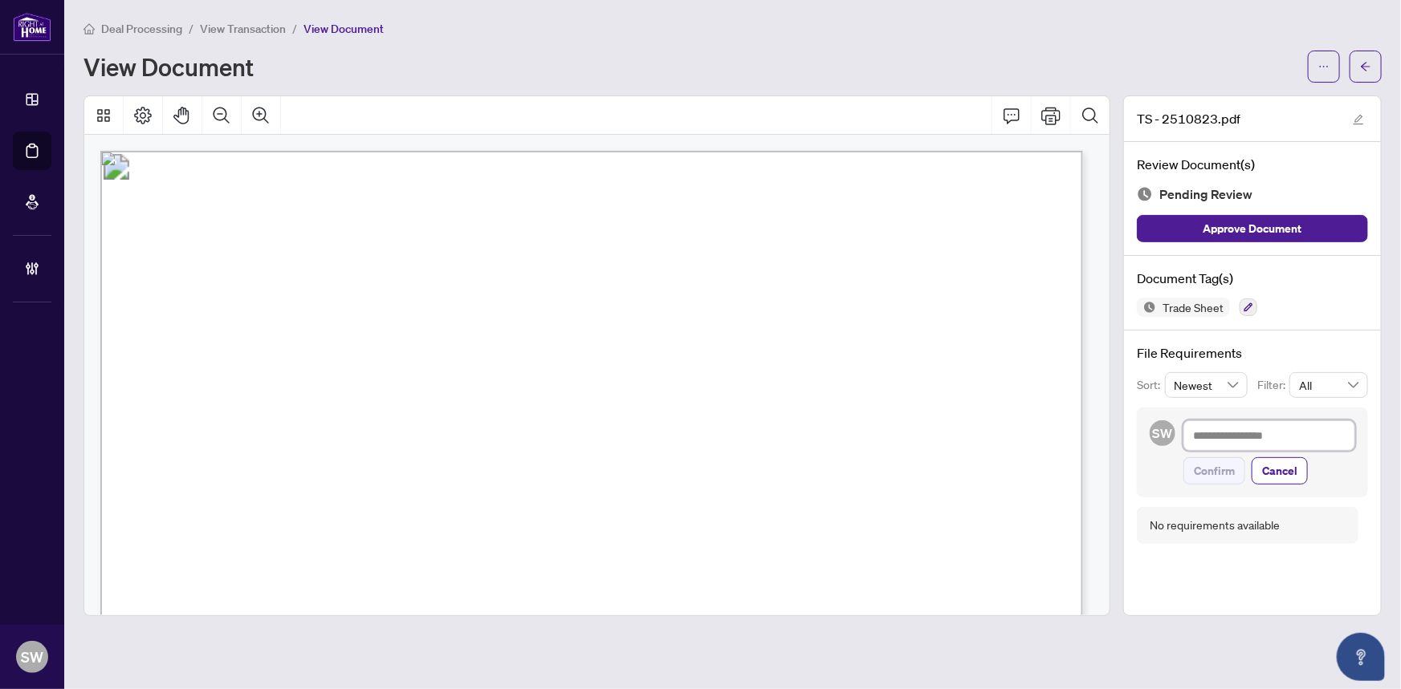
click at [1258, 440] on textarea at bounding box center [1269, 436] width 172 height 30
paste textarea "**********"
type textarea "**********"
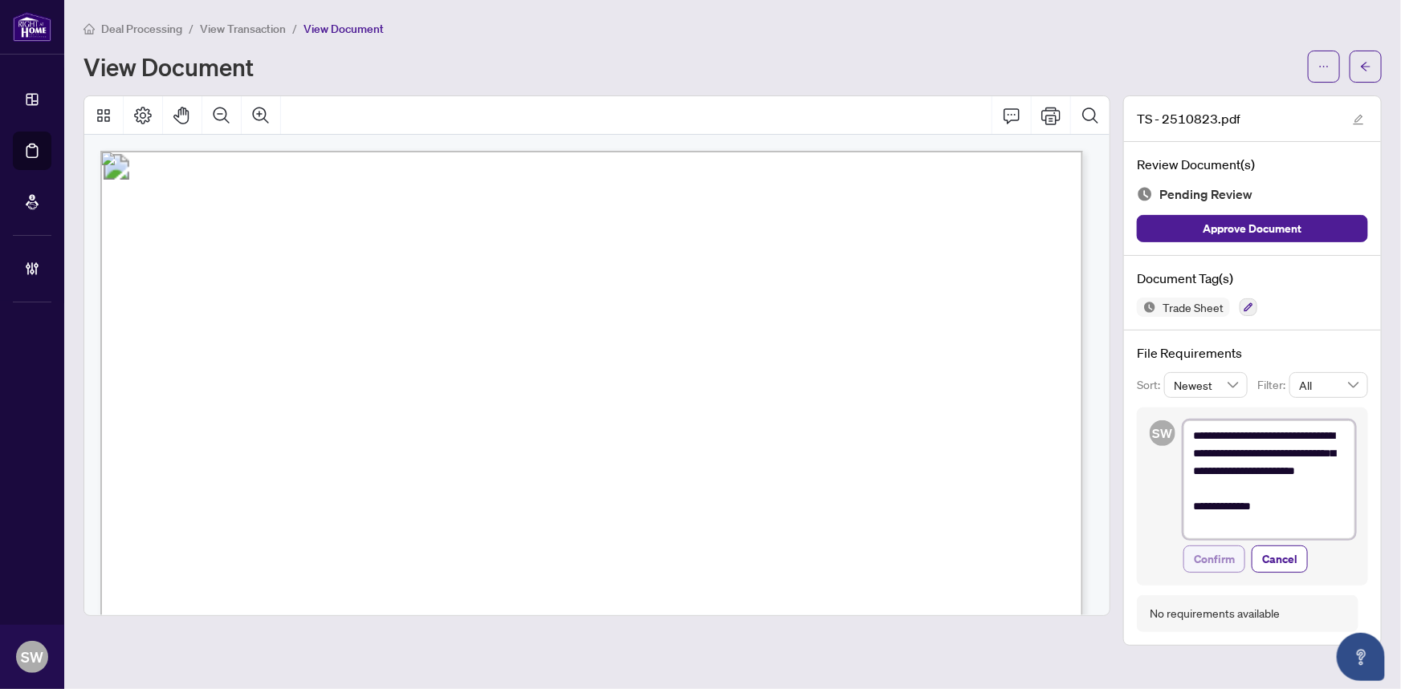
type textarea "**********"
click at [1224, 559] on span "Confirm" at bounding box center [1213, 560] width 41 height 26
type textarea "**********"
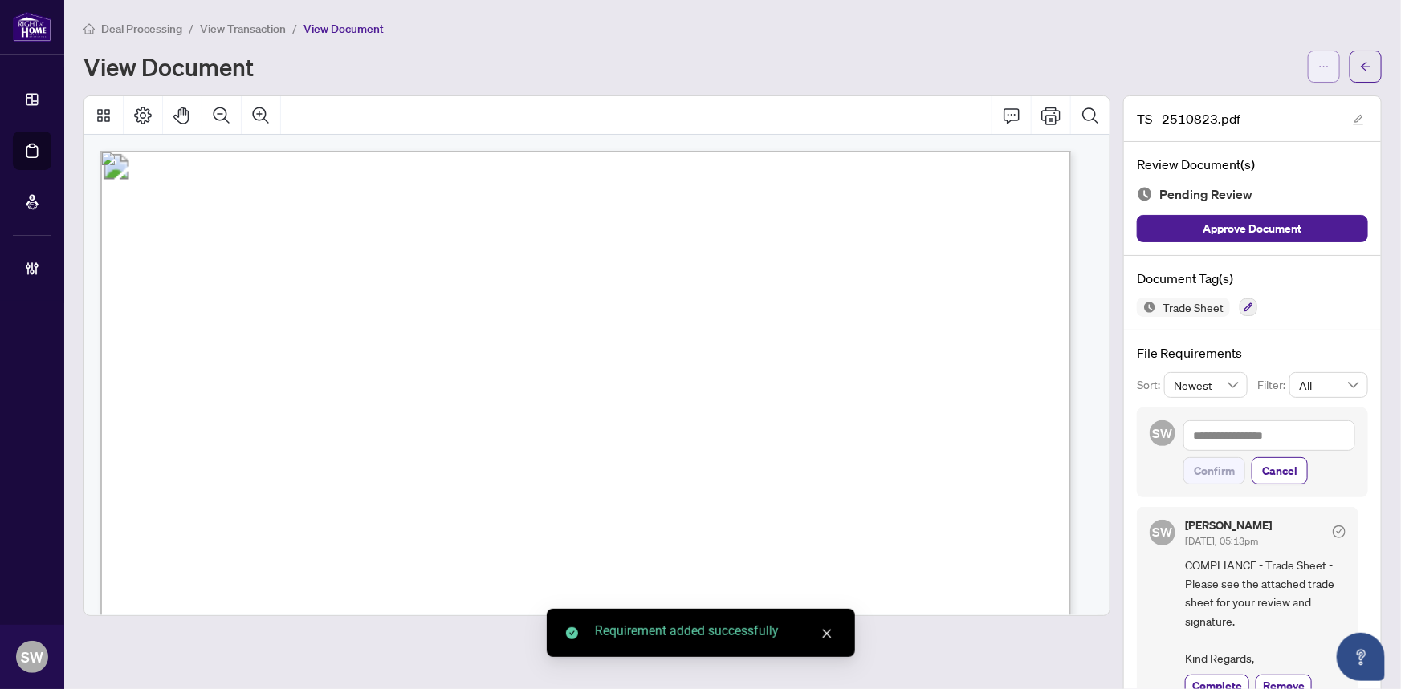
click at [1318, 68] on icon "ellipsis" at bounding box center [1323, 66] width 11 height 11
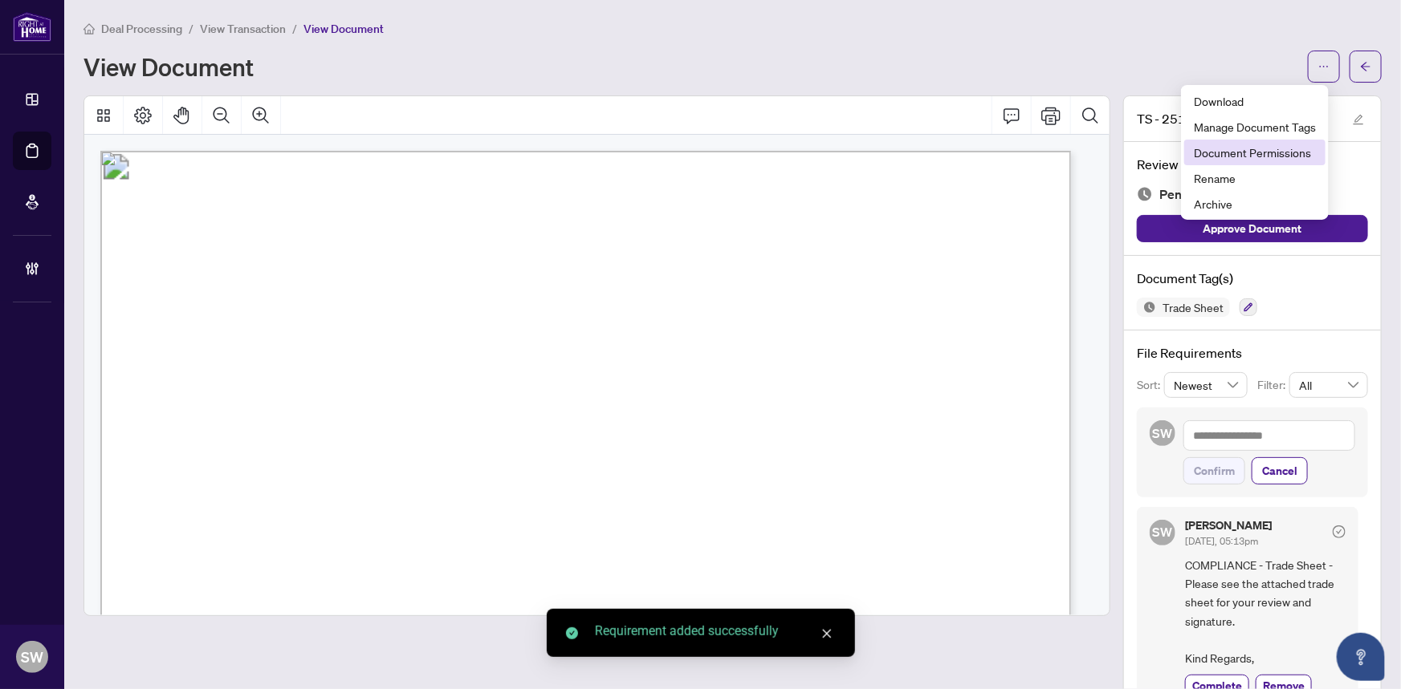
click at [1303, 148] on span "Document Permissions" at bounding box center [1254, 153] width 122 height 18
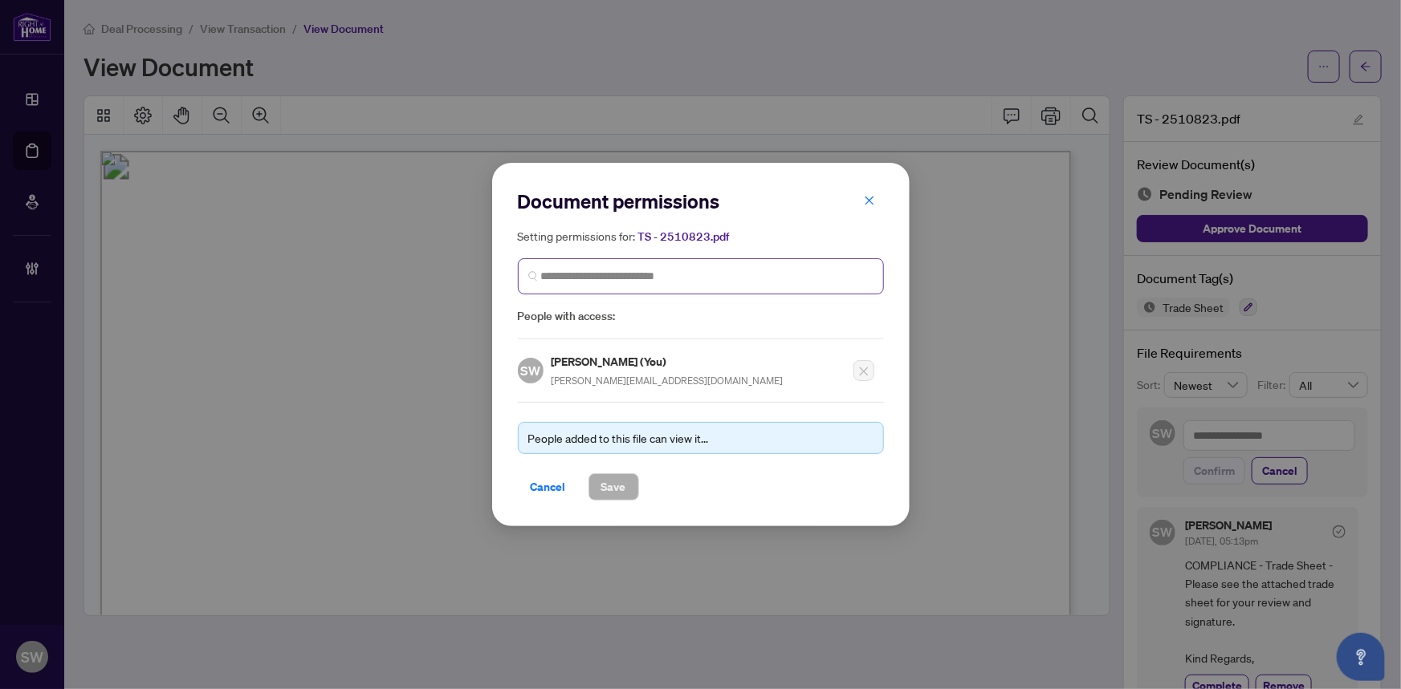
click at [601, 265] on span at bounding box center [701, 276] width 366 height 36
type input "********"
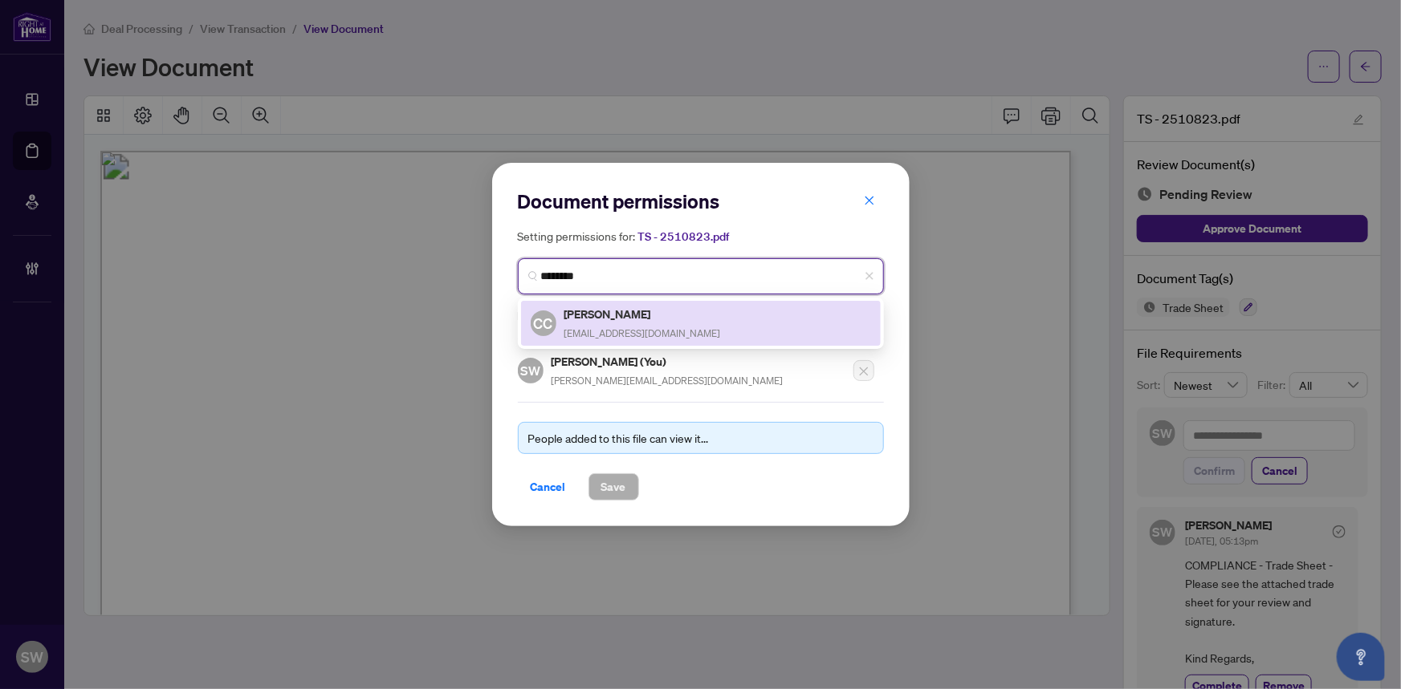
click at [588, 318] on h5 "Chris Choi" at bounding box center [642, 314] width 157 height 18
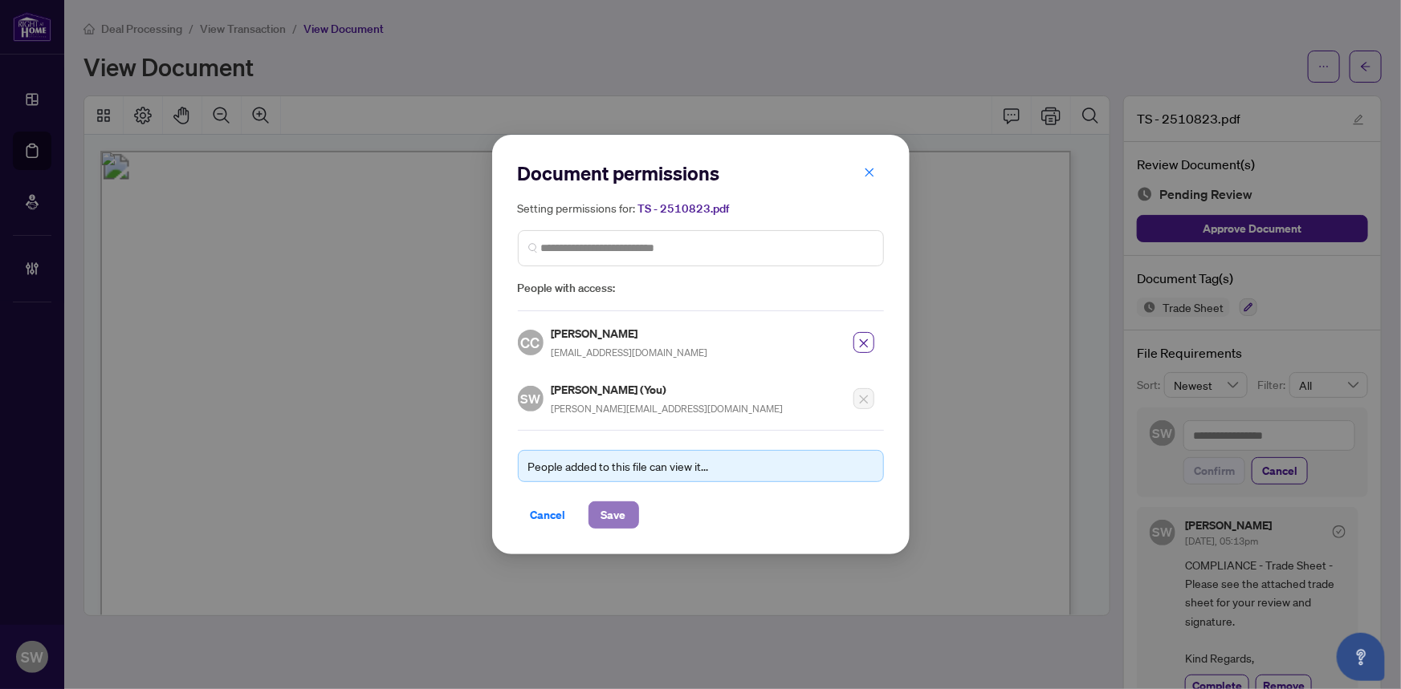
click at [612, 508] on span "Save" at bounding box center [613, 515] width 25 height 26
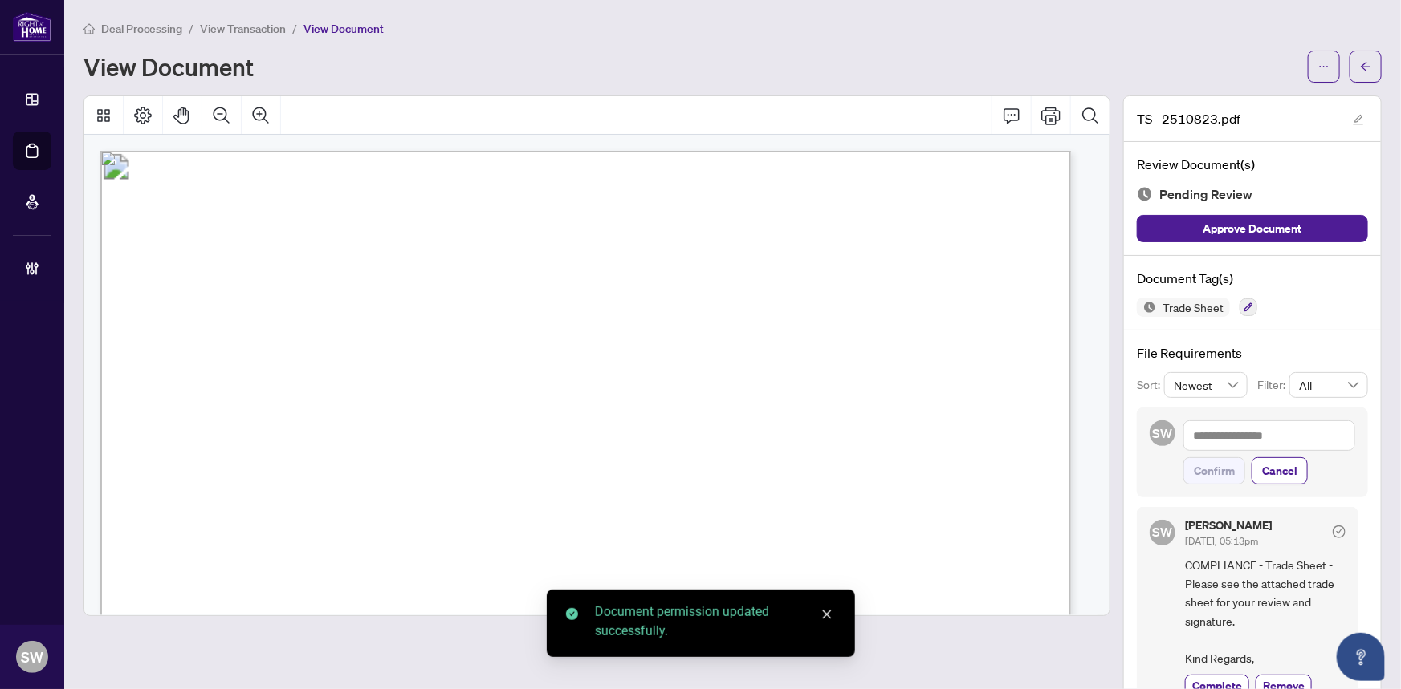
click at [1360, 64] on icon "arrow-left" at bounding box center [1365, 66] width 11 height 11
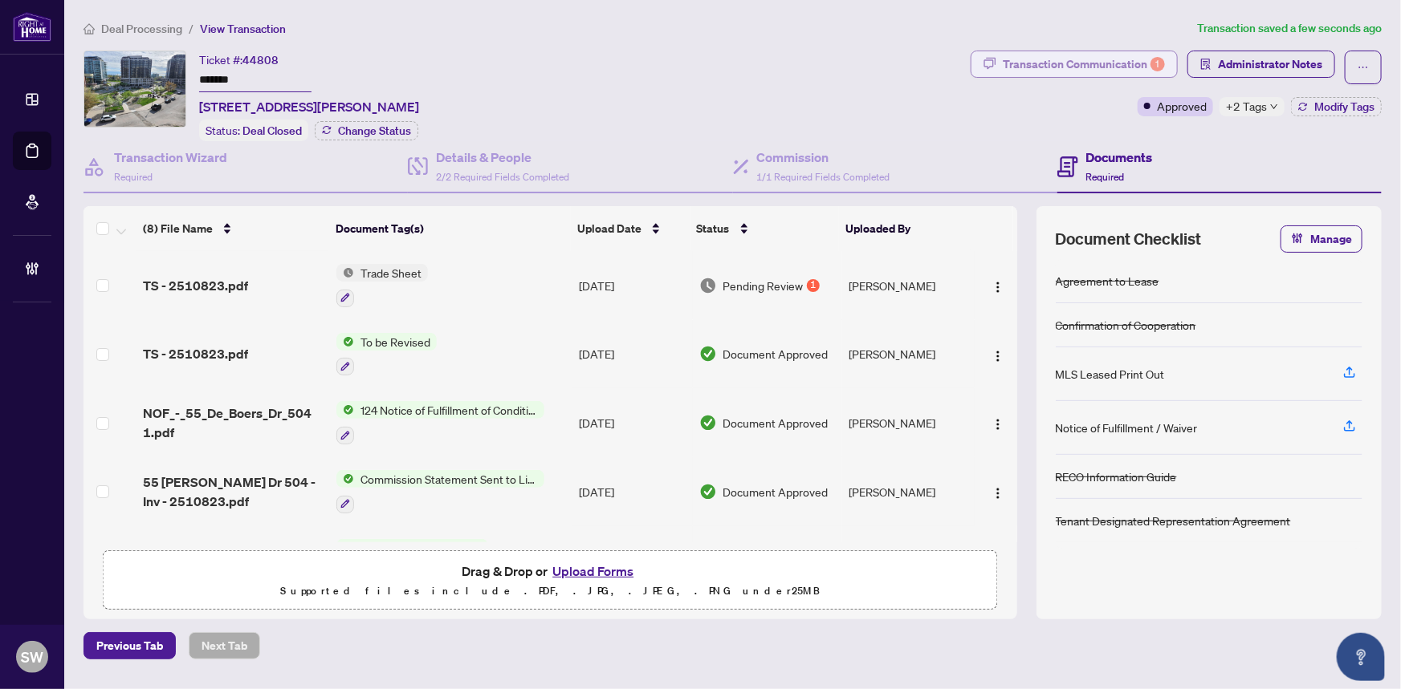
click at [1096, 59] on div "Transaction Communication 1" at bounding box center [1083, 64] width 162 height 26
type textarea "**********"
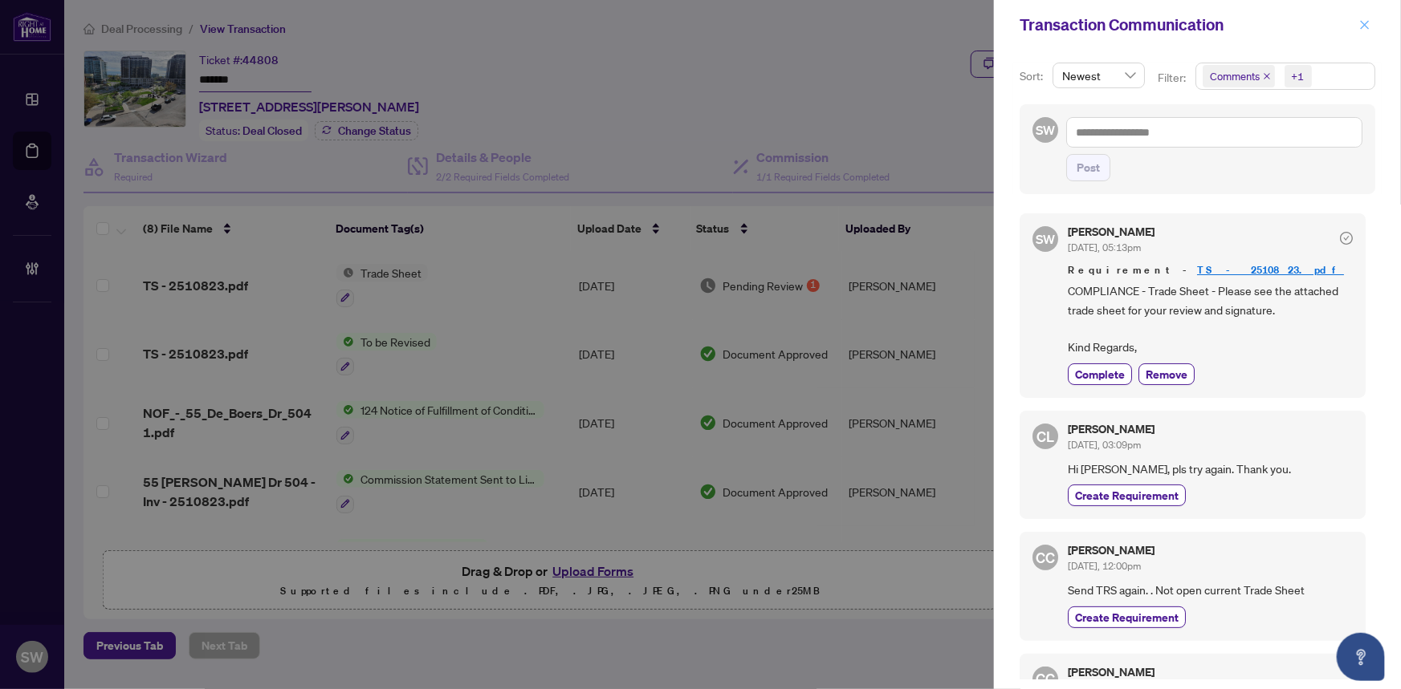
click at [1368, 29] on icon "close" at bounding box center [1364, 24] width 11 height 11
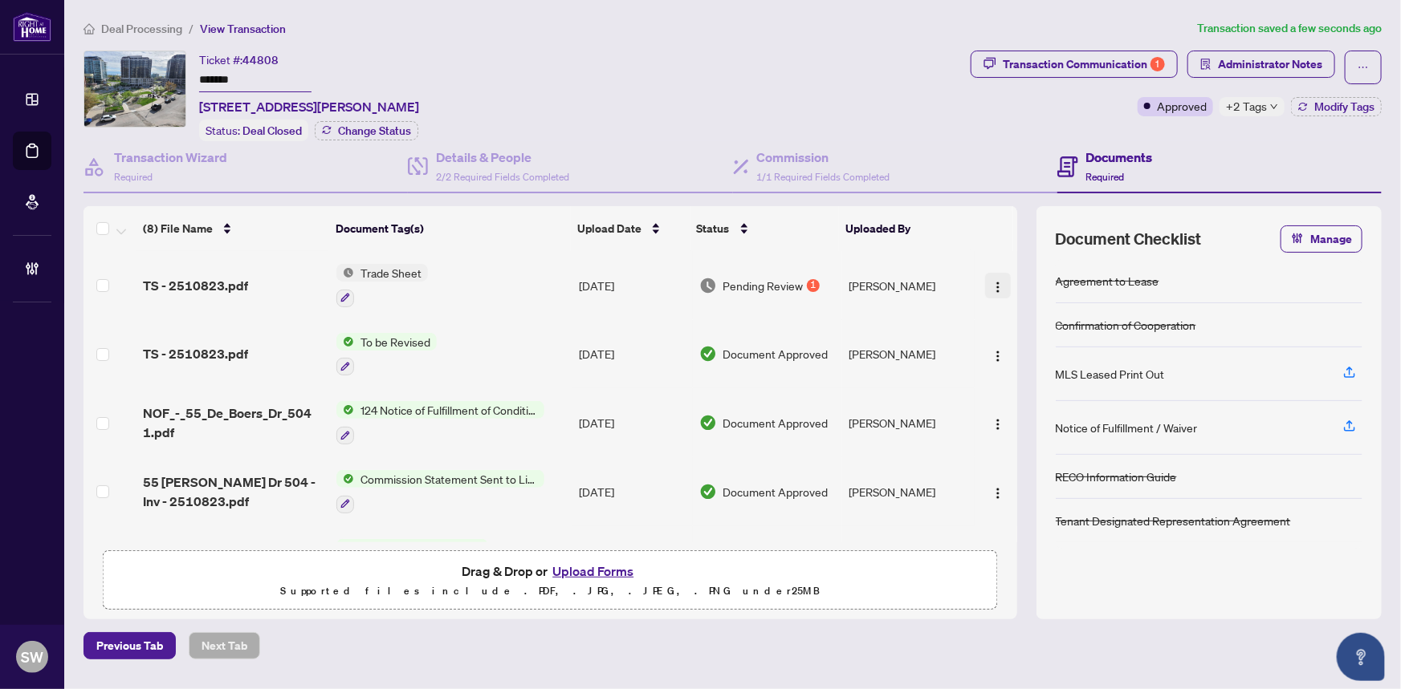
click at [994, 281] on img "button" at bounding box center [997, 287] width 13 height 13
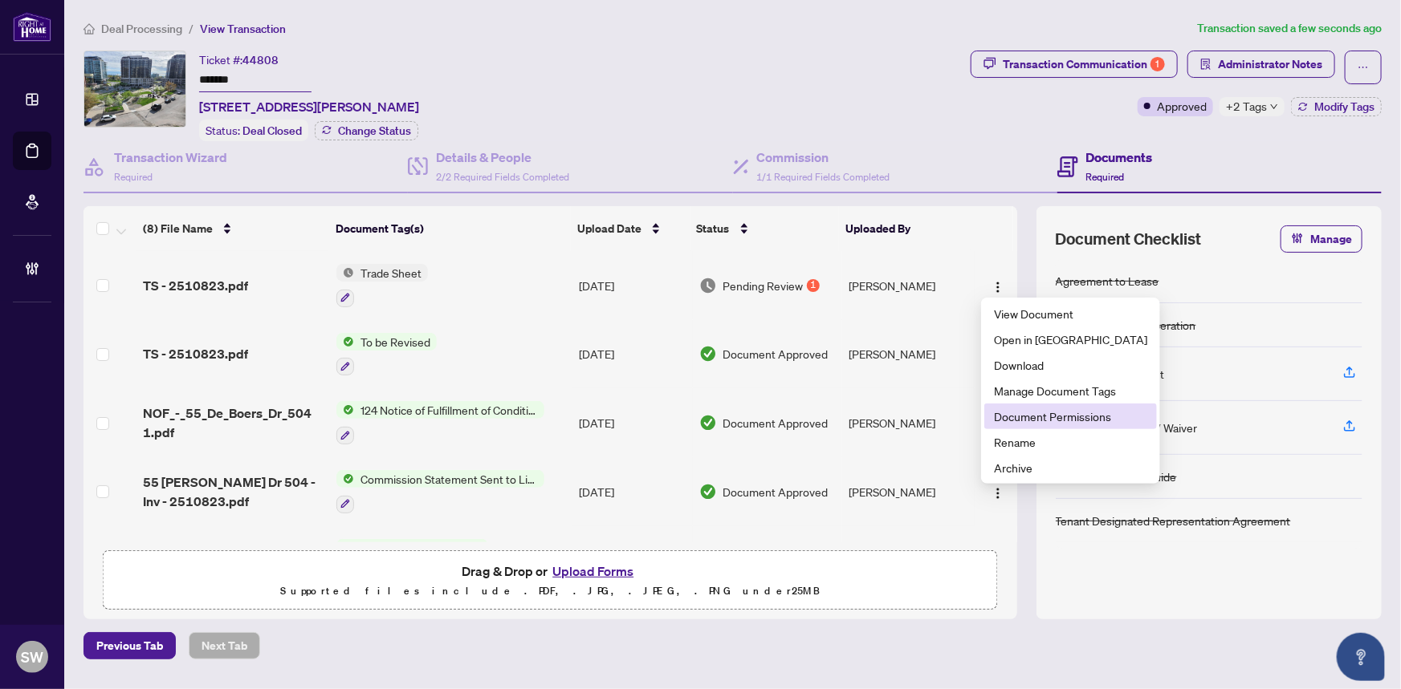
click at [1043, 417] on span "Document Permissions" at bounding box center [1070, 417] width 153 height 18
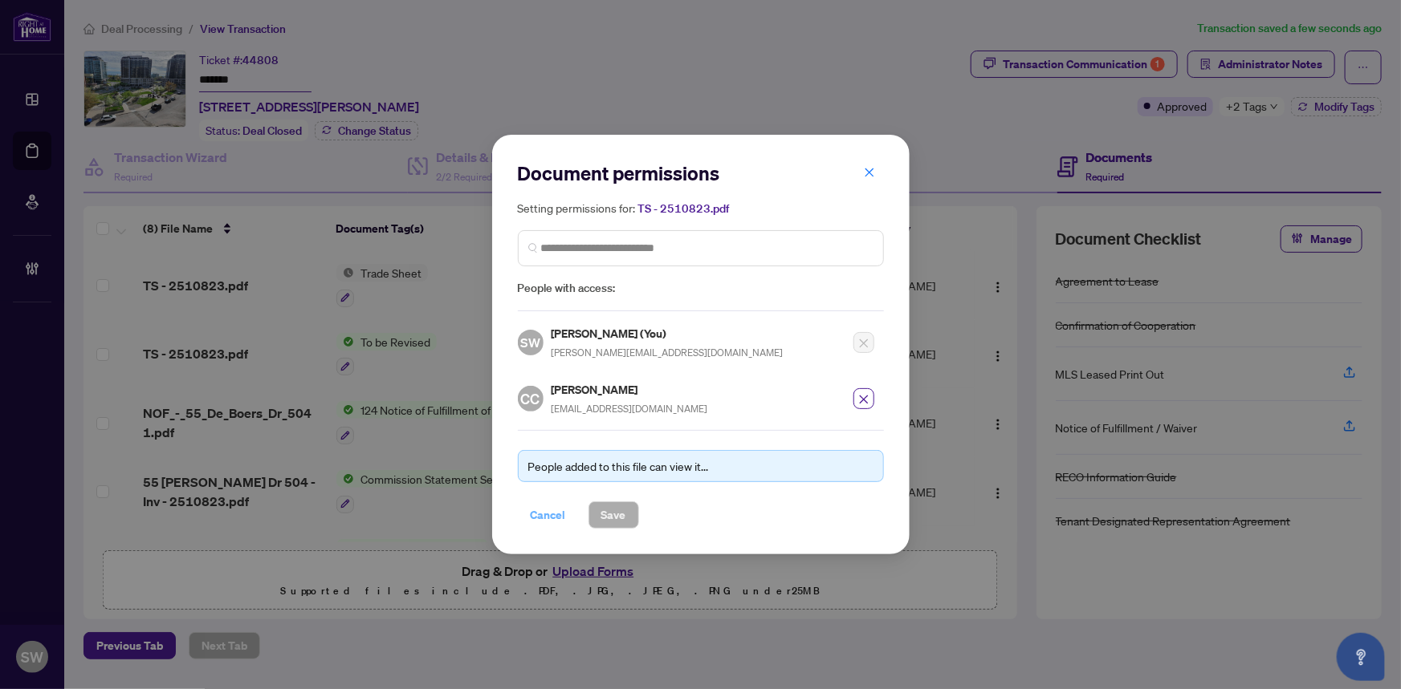
click at [559, 514] on span "Cancel" at bounding box center [548, 515] width 35 height 26
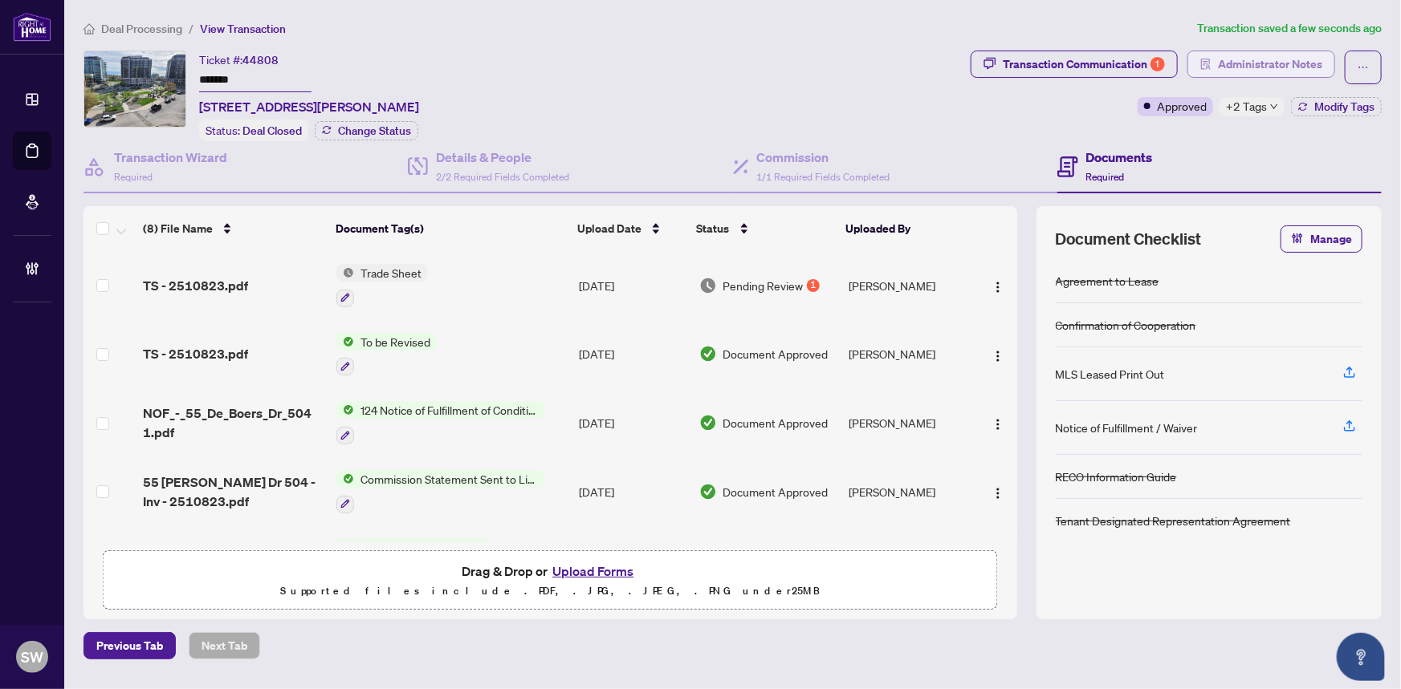
click at [1283, 63] on span "Administrator Notes" at bounding box center [1270, 64] width 104 height 26
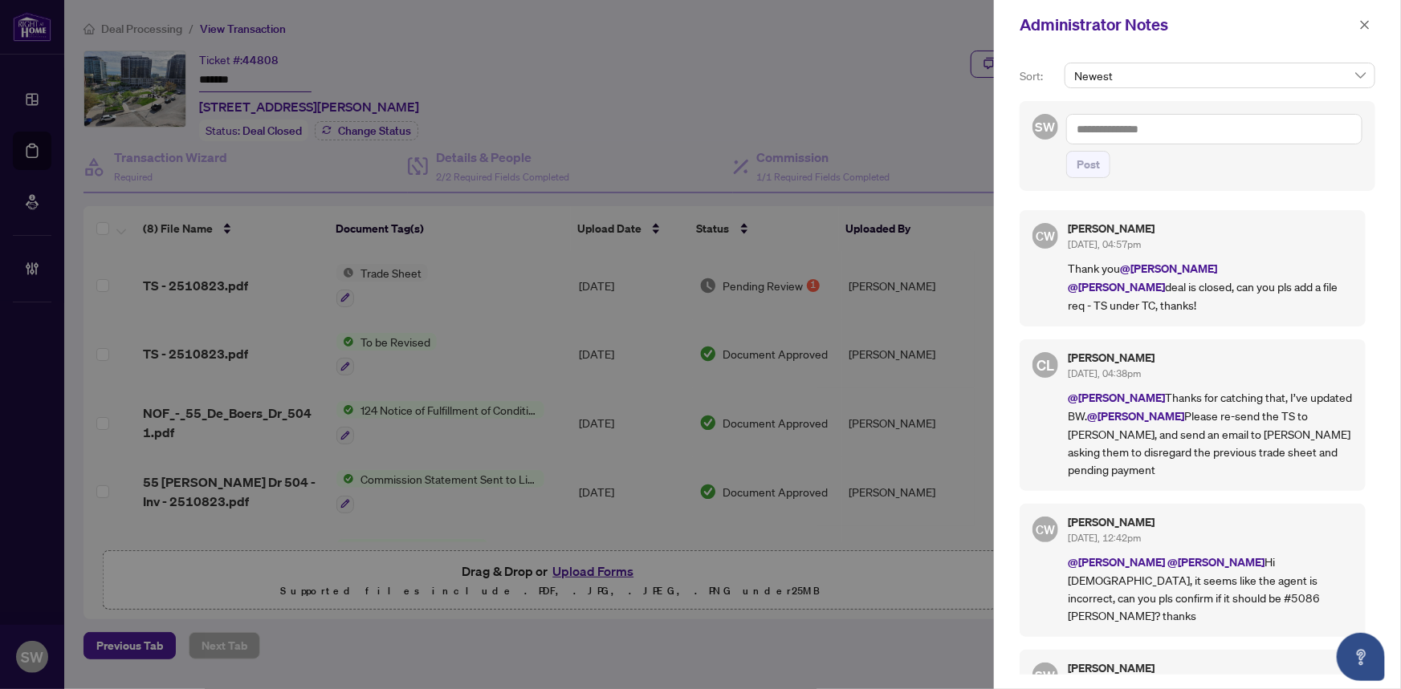
click at [1100, 129] on textarea at bounding box center [1214, 129] width 296 height 30
click at [1111, 130] on textarea at bounding box center [1214, 129] width 296 height 30
click at [1137, 139] on span "Conn ie Law" at bounding box center [1140, 140] width 58 height 14
click at [1204, 139] on span "Cher yl Wu" at bounding box center [1224, 147] width 87 height 29
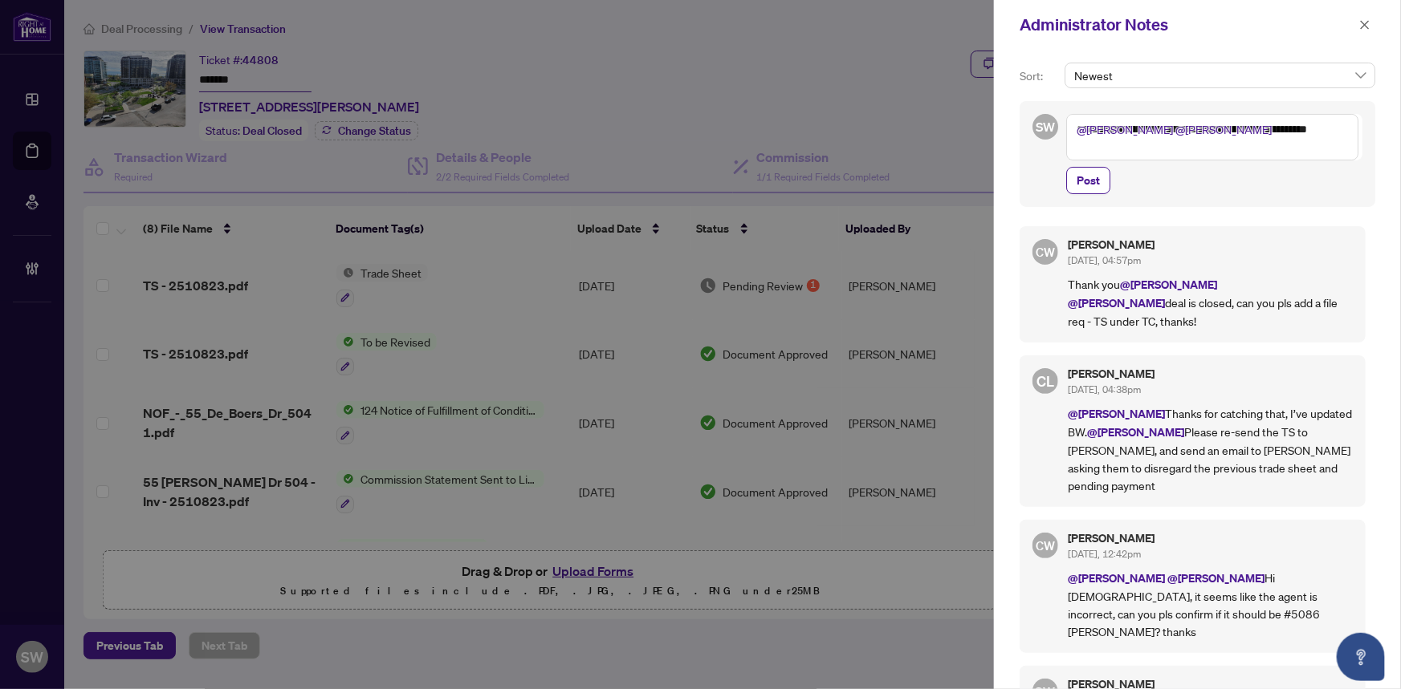
click at [1217, 128] on textarea "**********" at bounding box center [1212, 137] width 292 height 47
type textarea "**********"
click at [1091, 177] on span "Post" at bounding box center [1087, 181] width 23 height 26
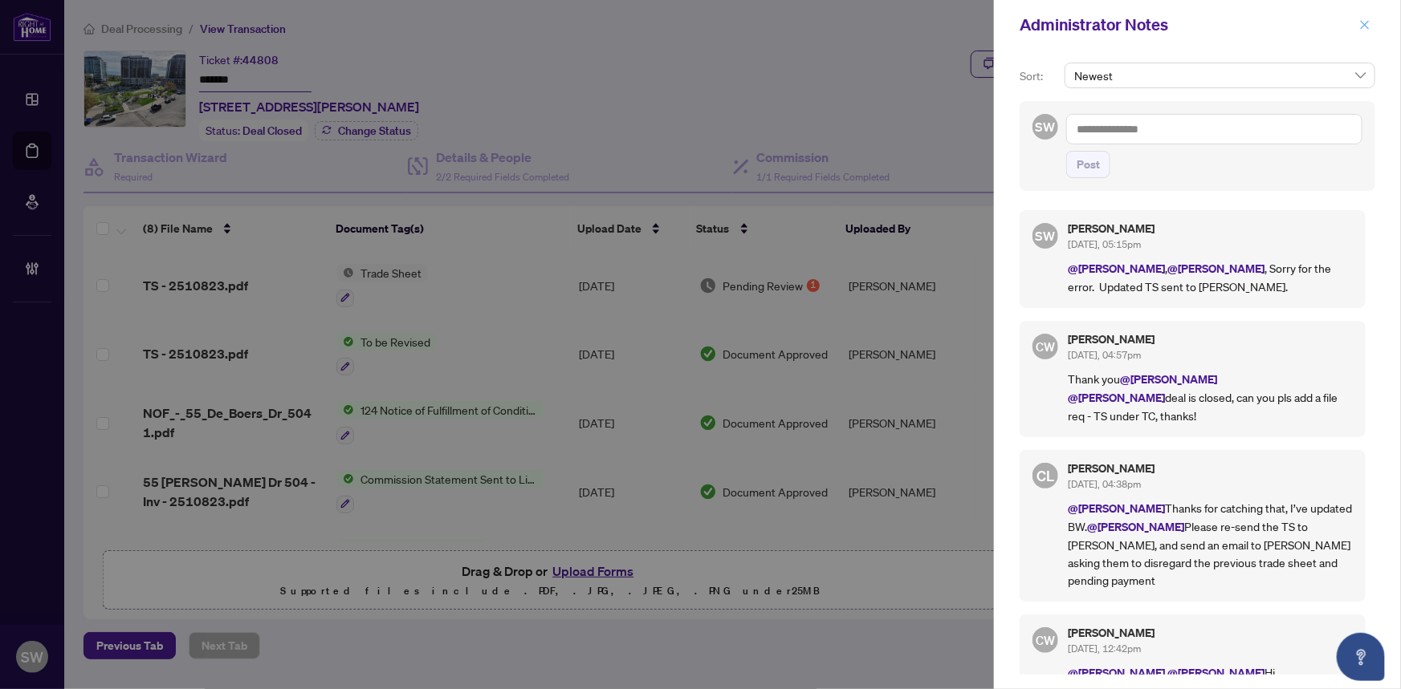
click at [1366, 22] on icon "close" at bounding box center [1364, 24] width 11 height 11
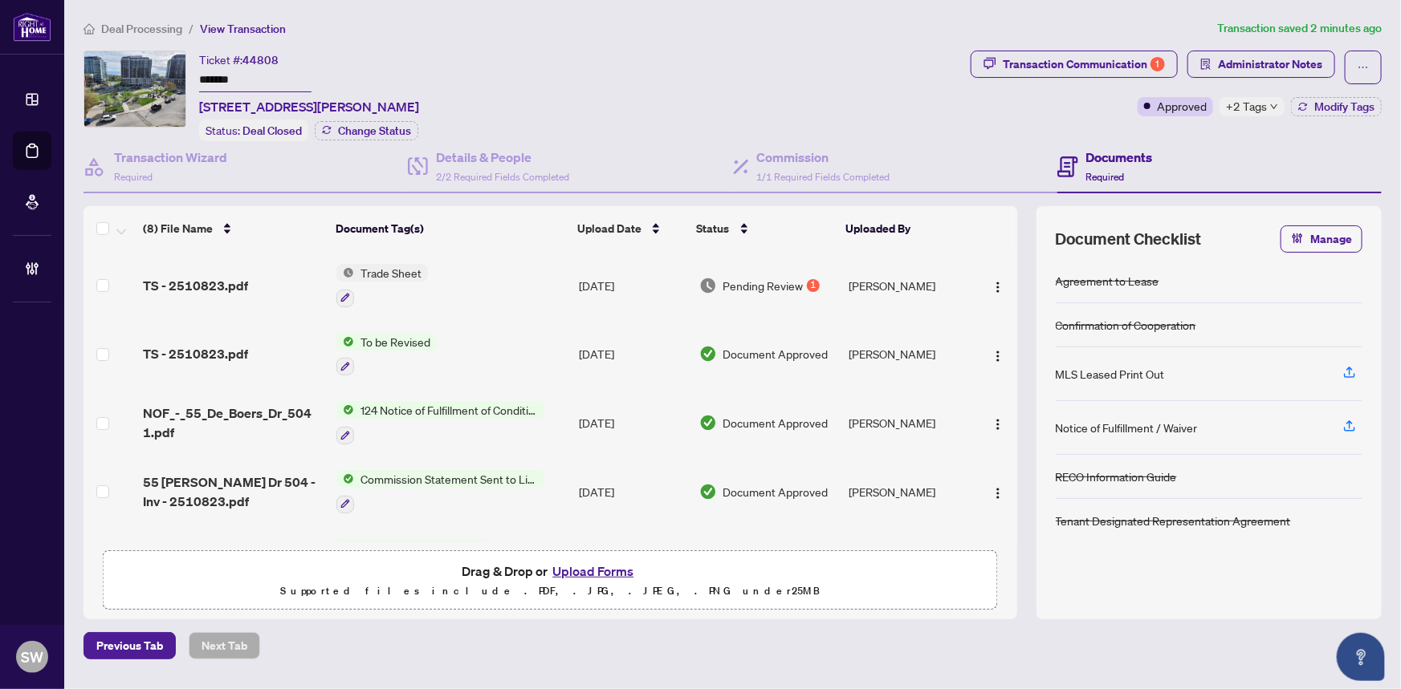
click at [1271, 104] on icon "down" at bounding box center [1274, 106] width 6 height 5
click at [983, 122] on div "Transaction Communication 1 Administrator Notes Approved +2 Tags Modify Tags" at bounding box center [1175, 96] width 417 height 91
click at [532, 56] on div "Ticket #: 44808 ******* 504-55 De Boers Dr, Toronto, Ontario M3J 0G5, Canada St…" at bounding box center [523, 96] width 880 height 91
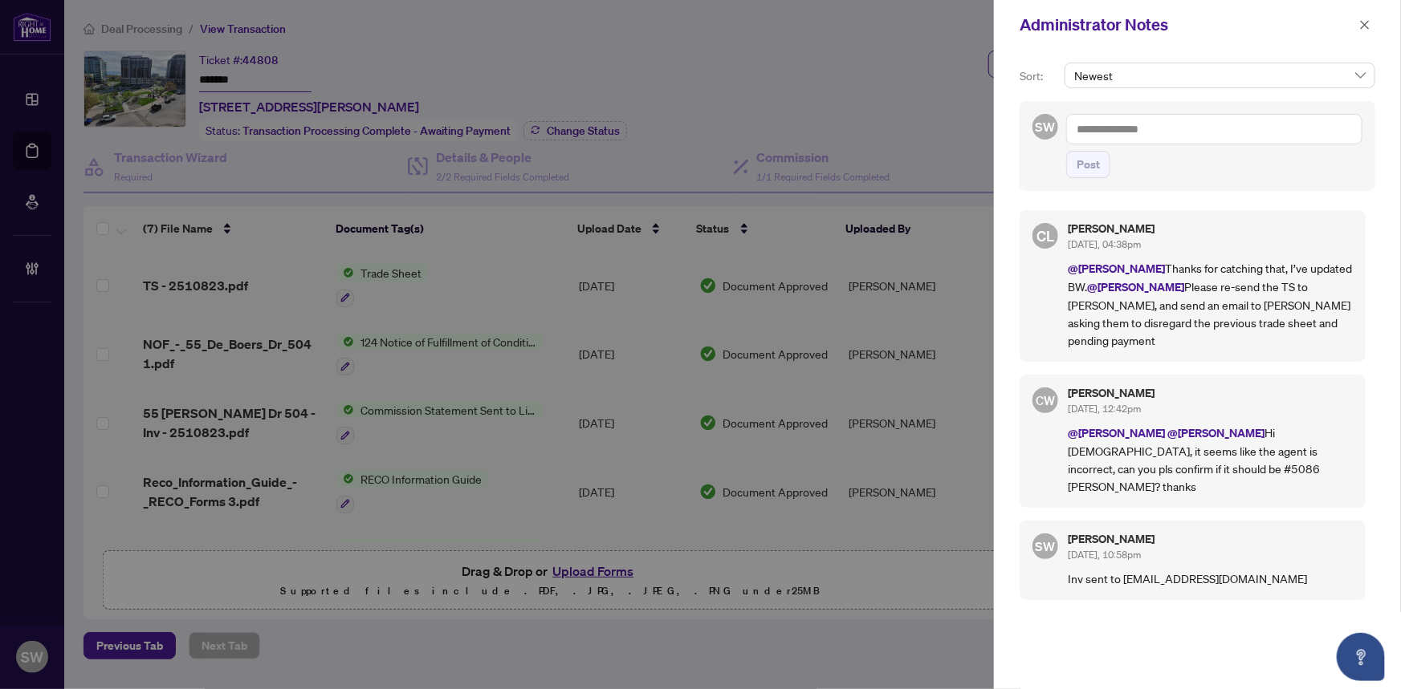
click at [1367, 26] on icon "close" at bounding box center [1364, 24] width 11 height 11
